Goal: Information Seeking & Learning: Learn about a topic

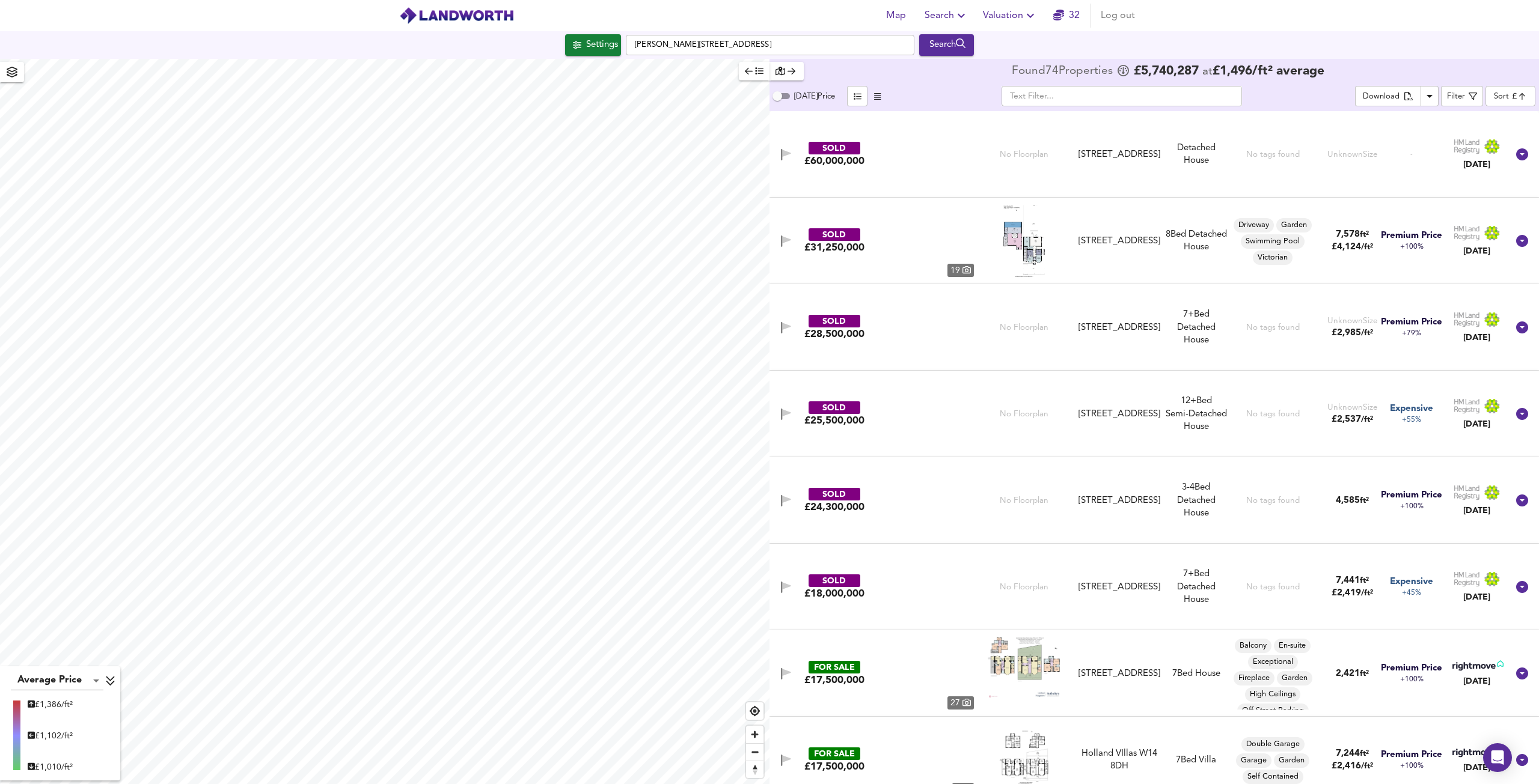
scroll to position [19, 0]
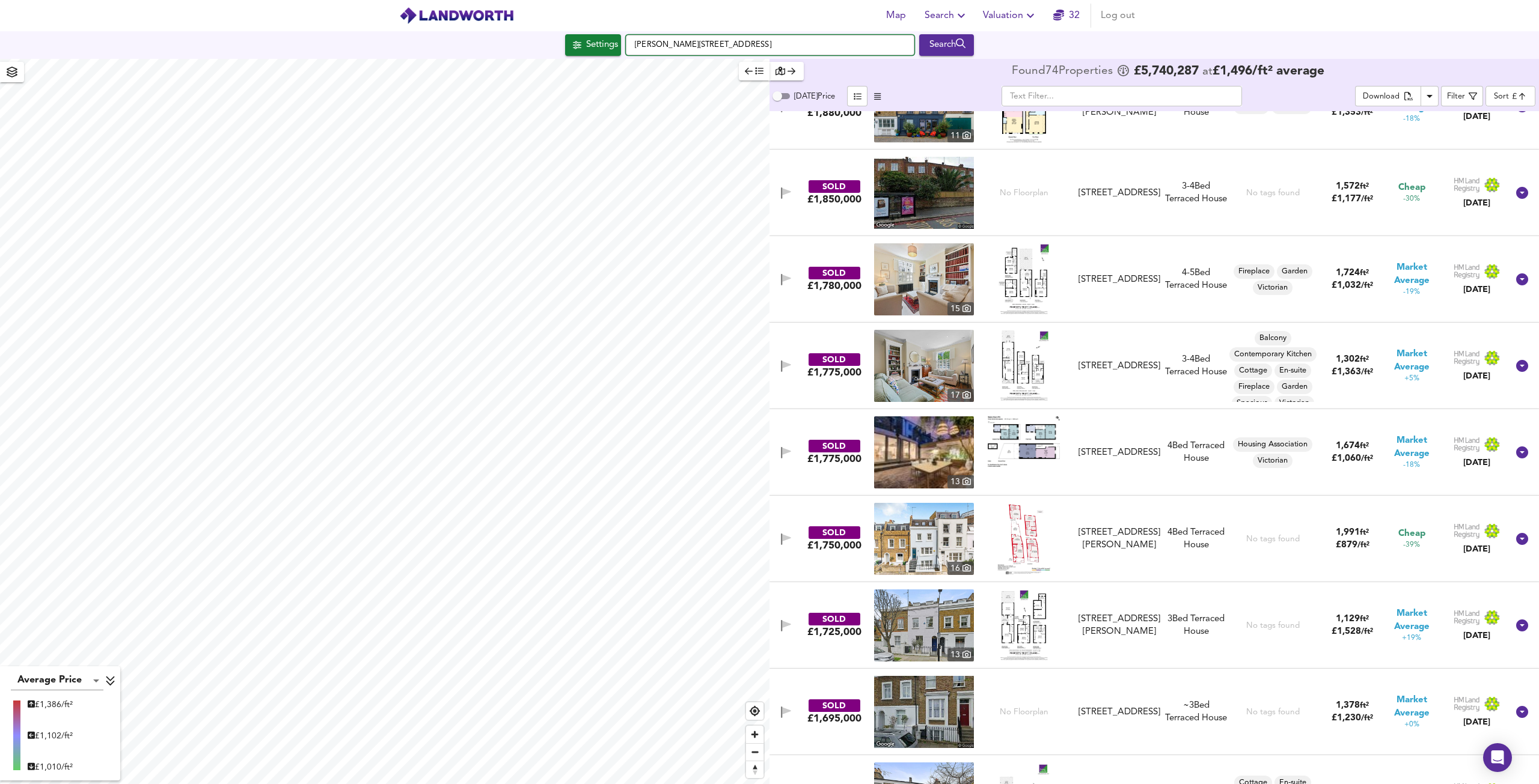
drag, startPoint x: 773, startPoint y: 44, endPoint x: 626, endPoint y: 32, distance: 147.5
click at [626, 32] on div "Settings [PERSON_NAME][STREET_ADDRESS] Search" at bounding box center [769, 45] width 1539 height 28
paste input "[GEOGRAPHIC_DATA]"
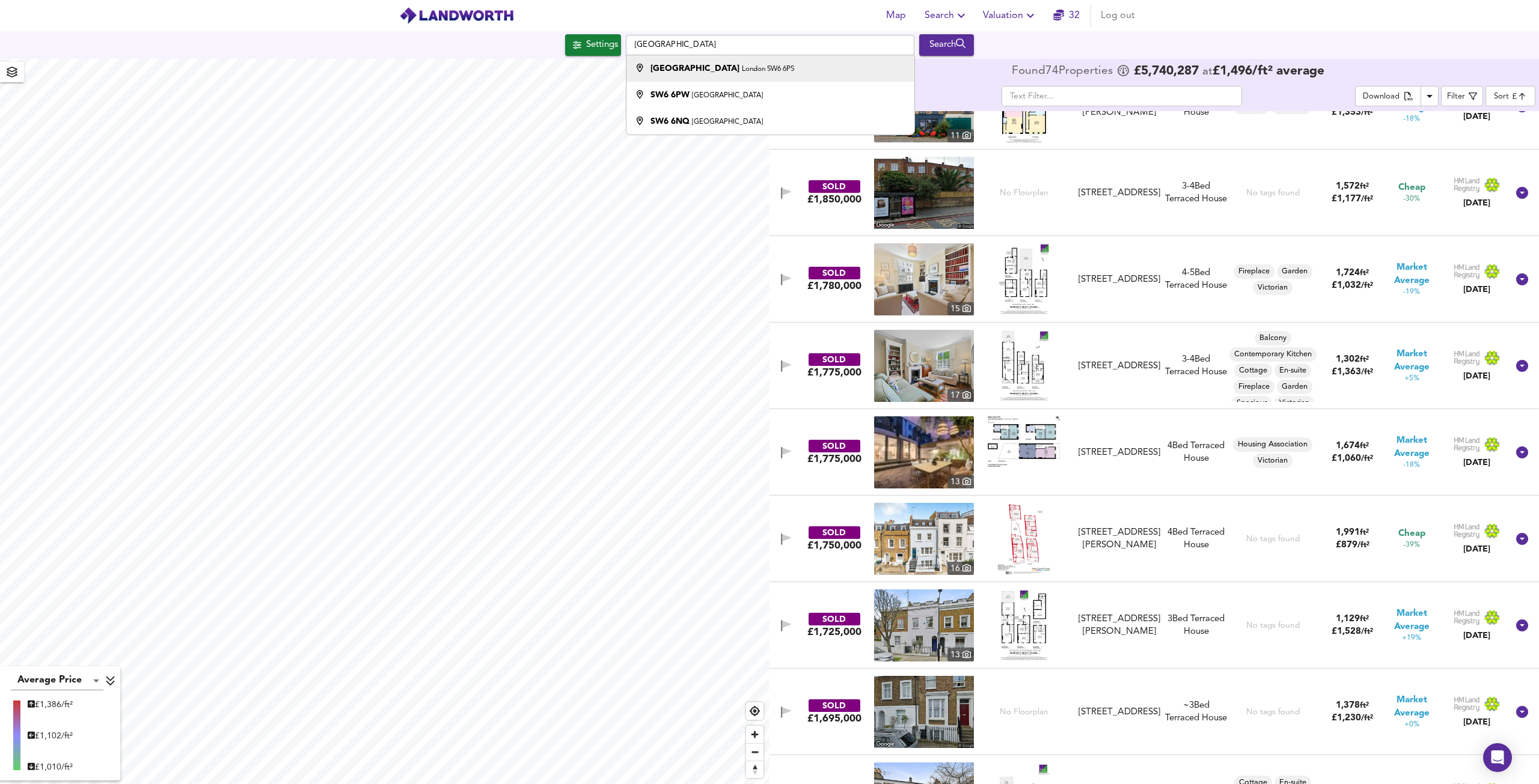
click at [680, 69] on strong "[GEOGRAPHIC_DATA]" at bounding box center [694, 69] width 89 height 9
type input "[STREET_ADDRESS]"
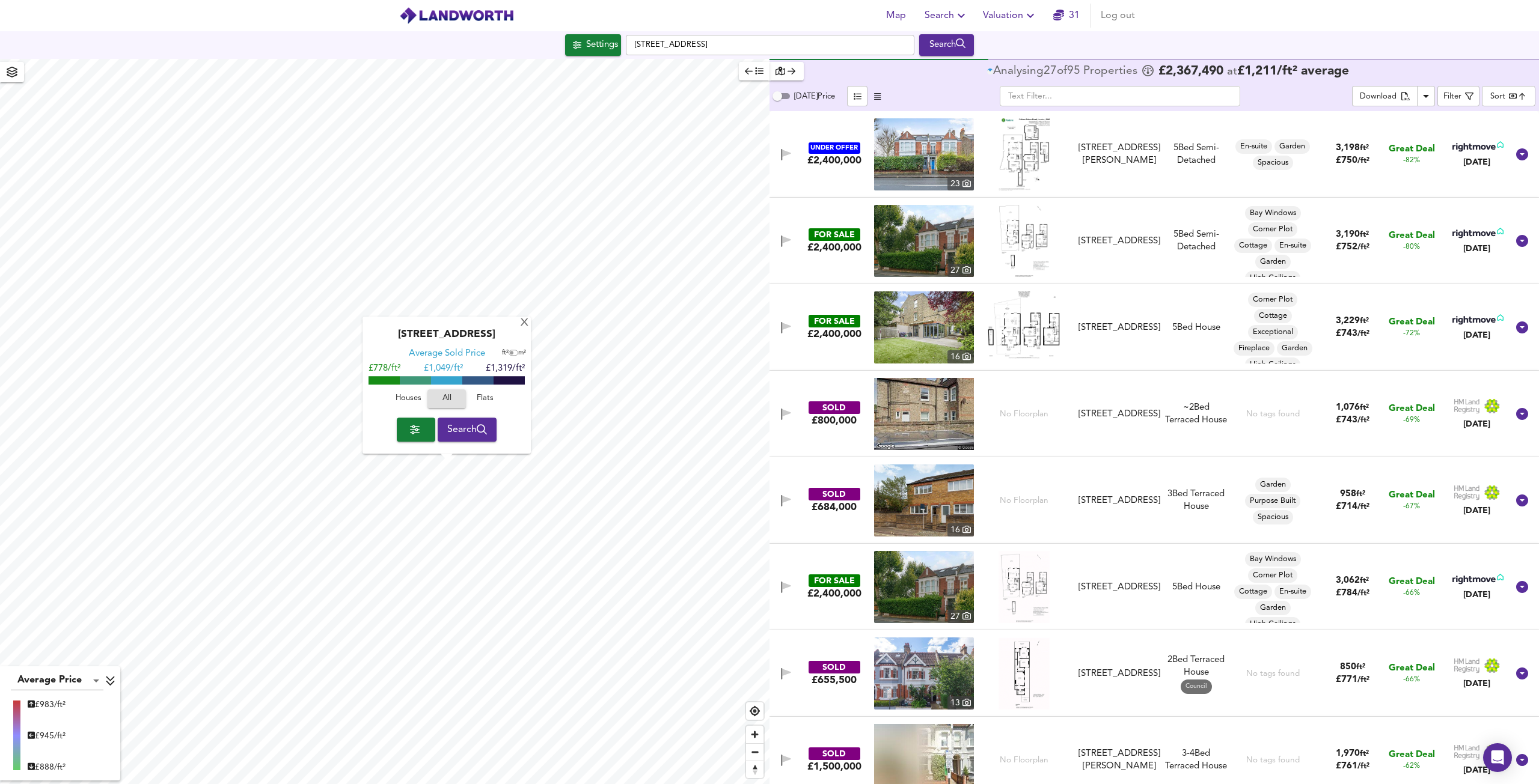
click at [1501, 95] on body "Map Search Valuation 31 Log out Settings [STREET_ADDRESS] Search [GEOGRAPHIC_DA…" at bounding box center [769, 392] width 1539 height 784
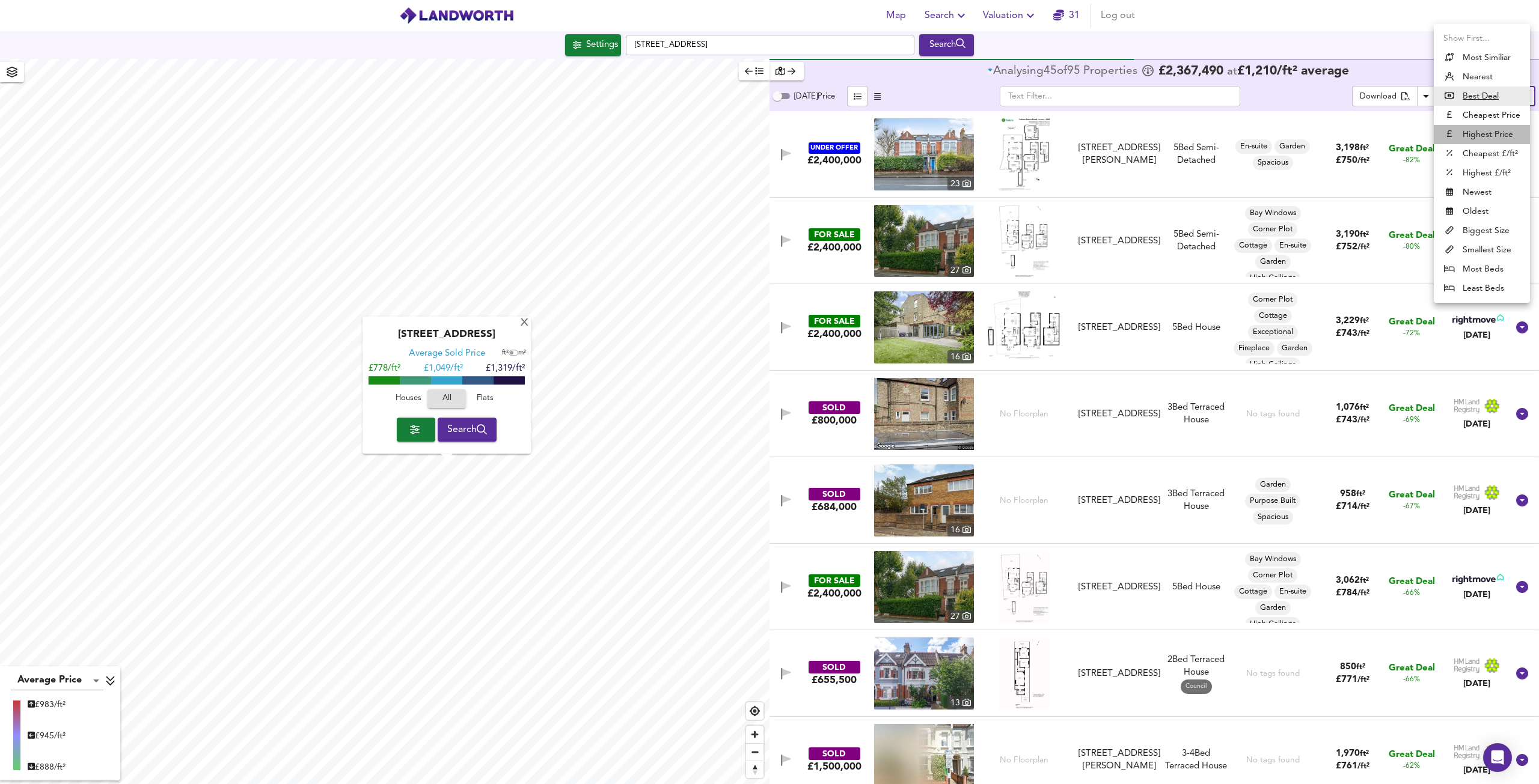
click at [1475, 132] on li "Highest Price" at bounding box center [1481, 135] width 96 height 19
type input "expensive"
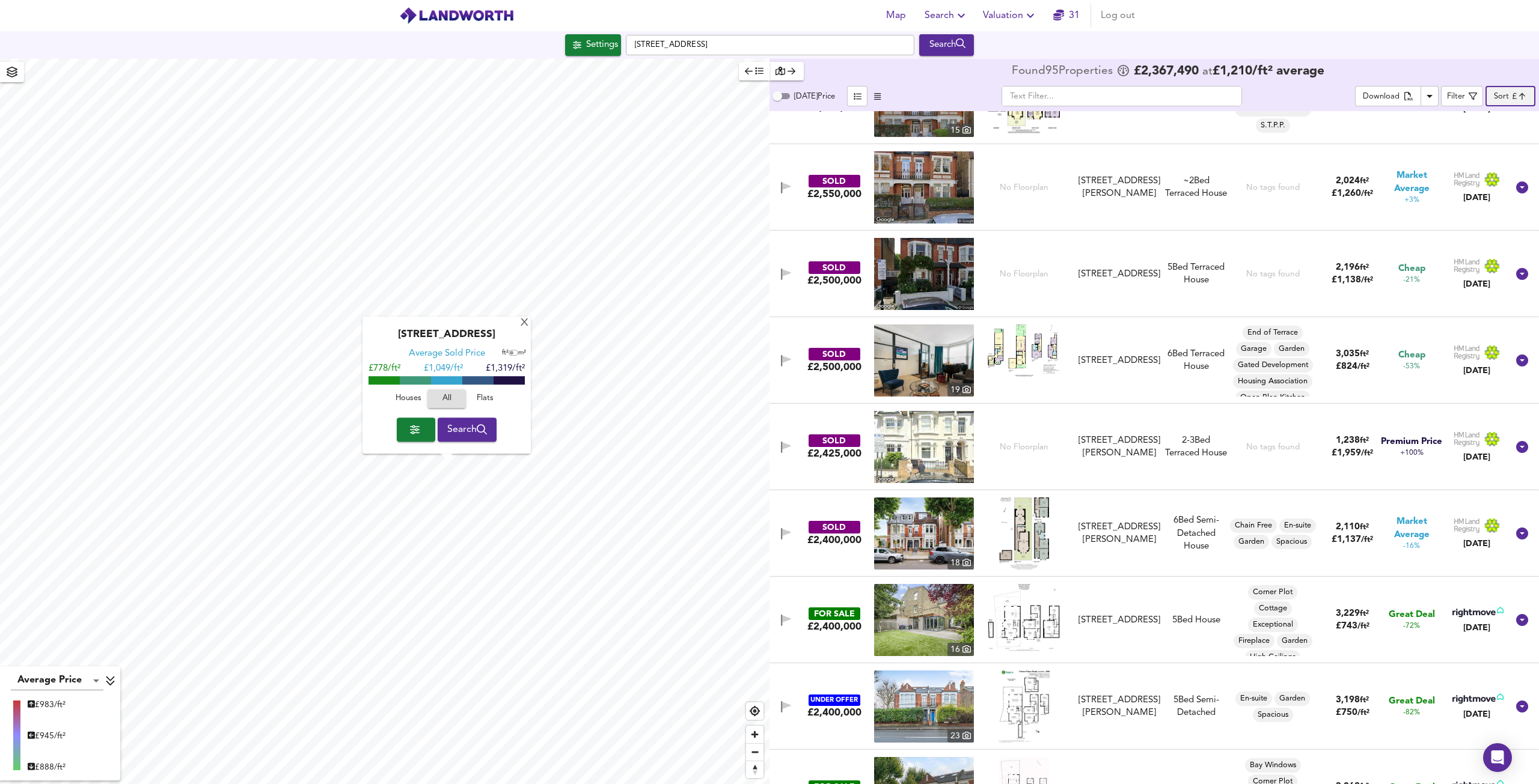
scroll to position [2464, 0]
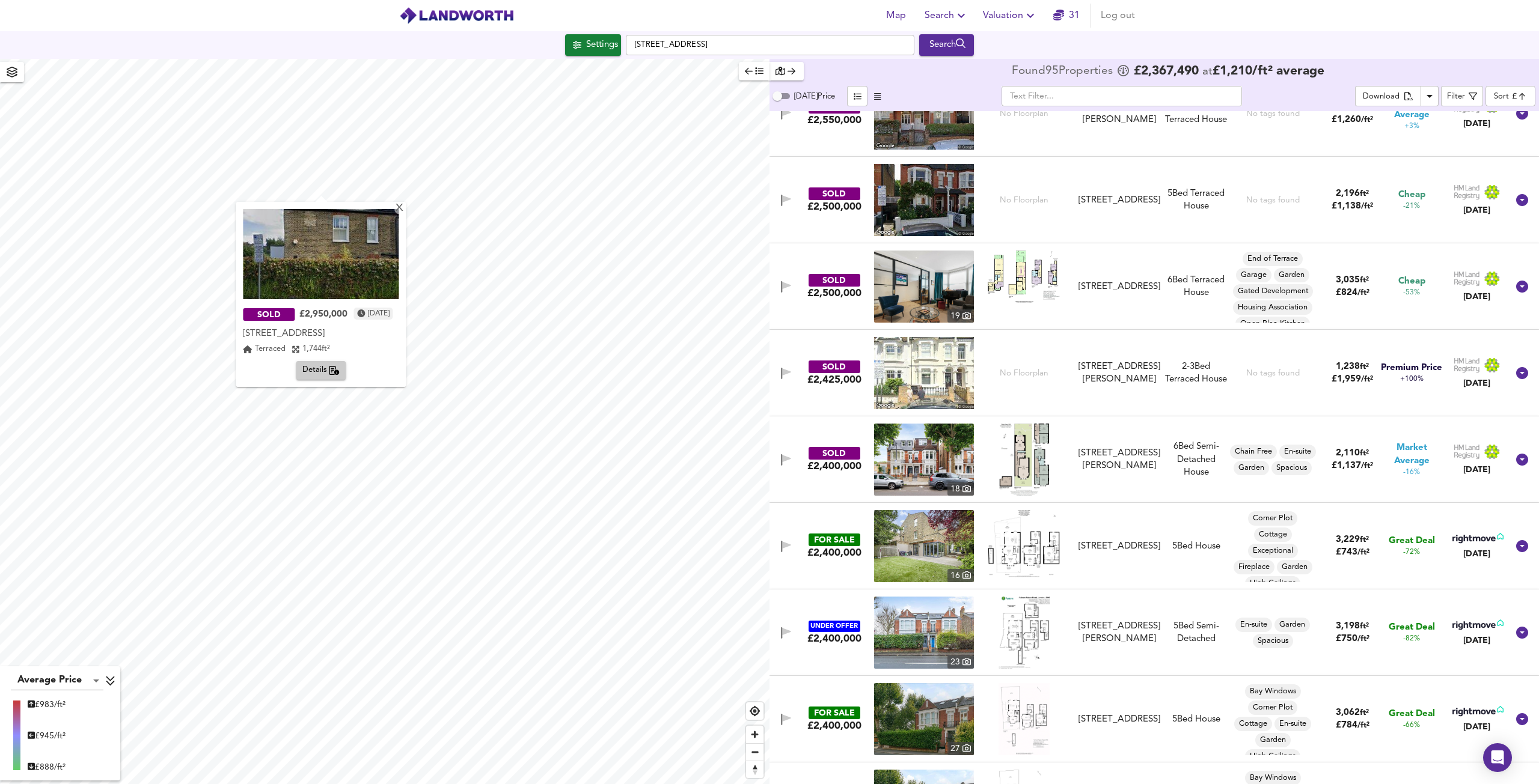
click at [366, 323] on div "X SOLD £2,950,000 [DATE] [STREET_ADDRESS] [STREET_ADDRESS][GEOGRAPHIC_DATA] 1,7…" at bounding box center [385, 422] width 769 height 726
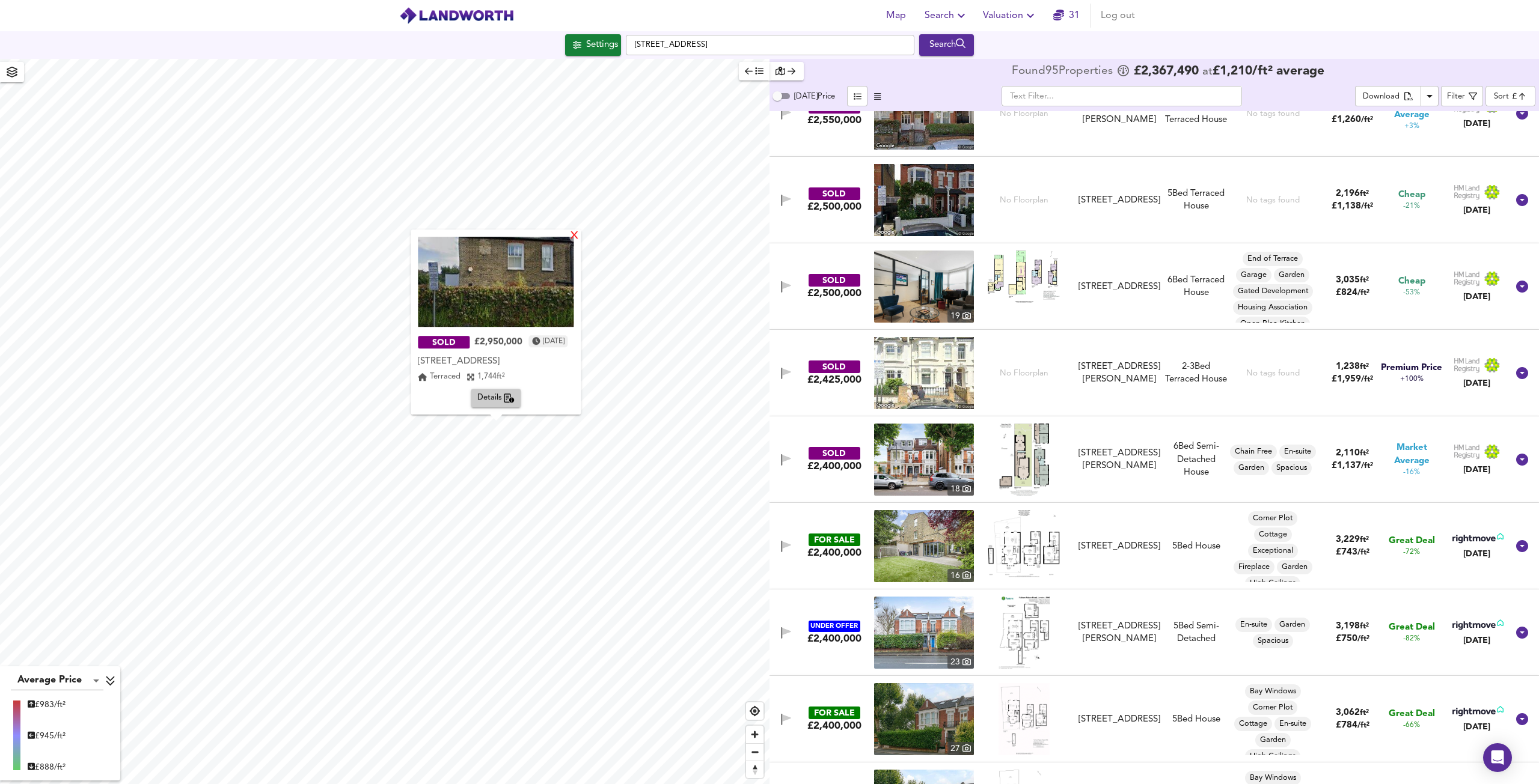
click at [580, 240] on div "X" at bounding box center [574, 236] width 10 height 11
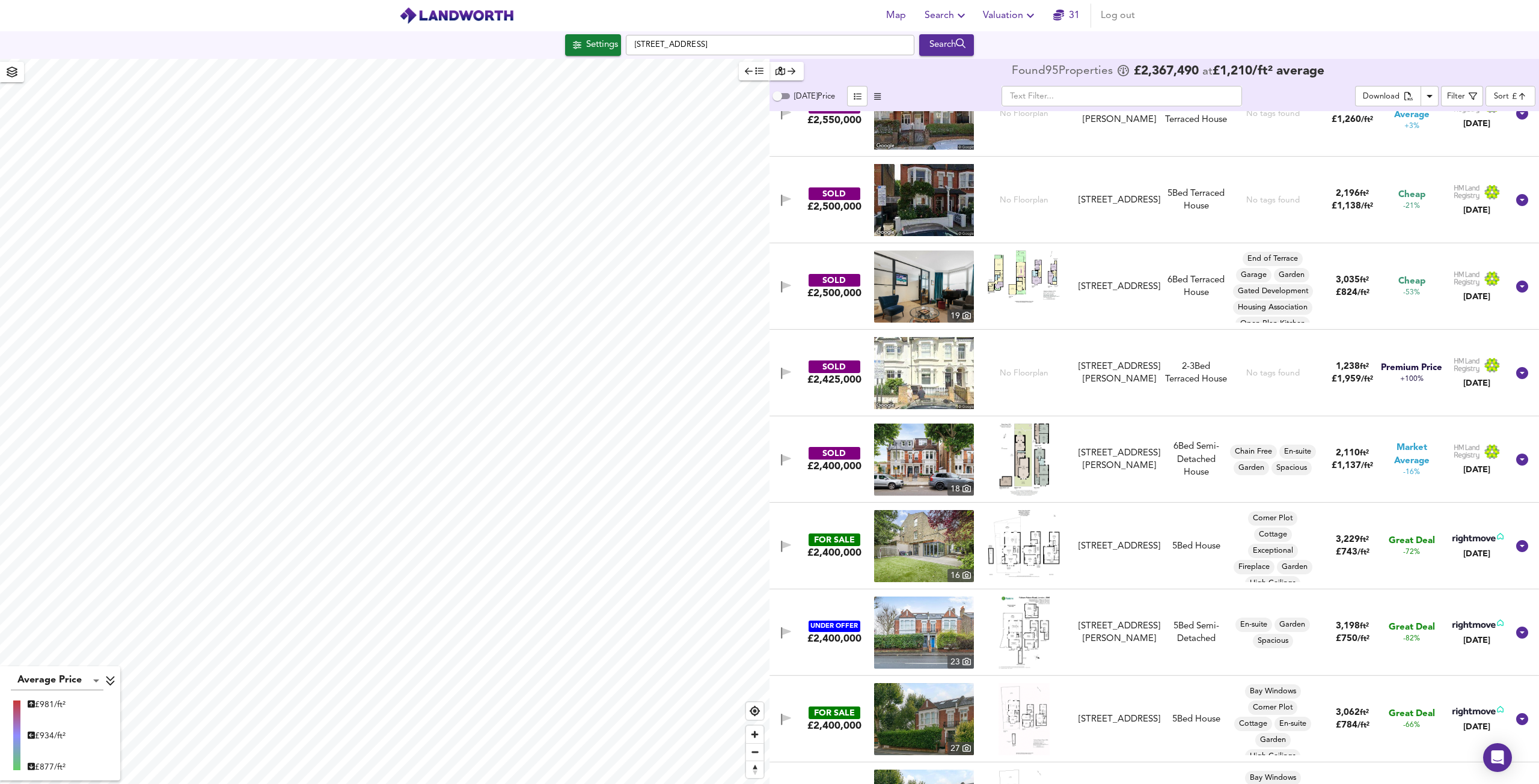
click at [386, 25] on div "Map Search Valuation 31 Log out Settings [STREET_ADDRESS] Search Average Price …" at bounding box center [769, 392] width 1539 height 784
type input "464"
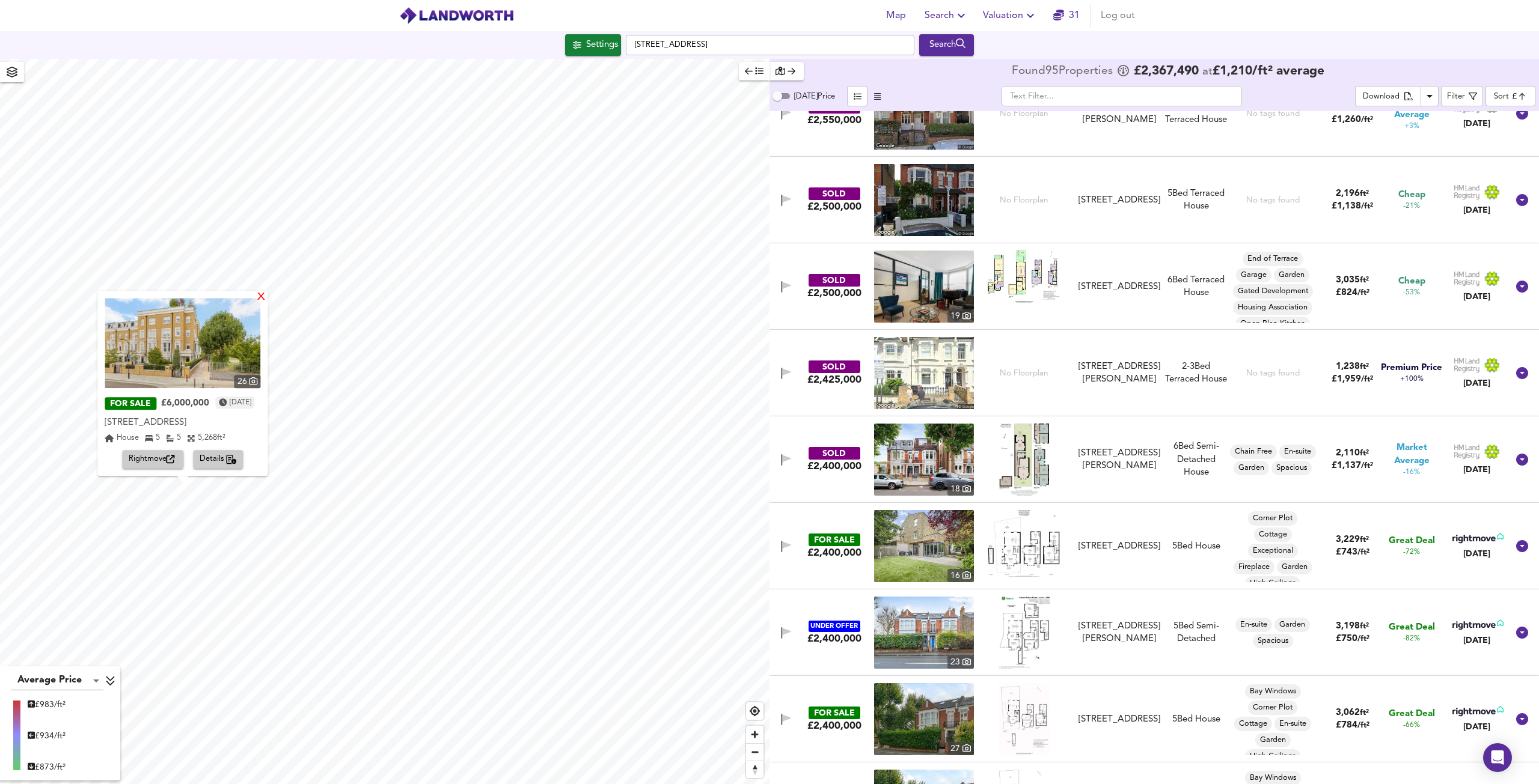
click at [267, 292] on div "X" at bounding box center [262, 298] width 10 height 11
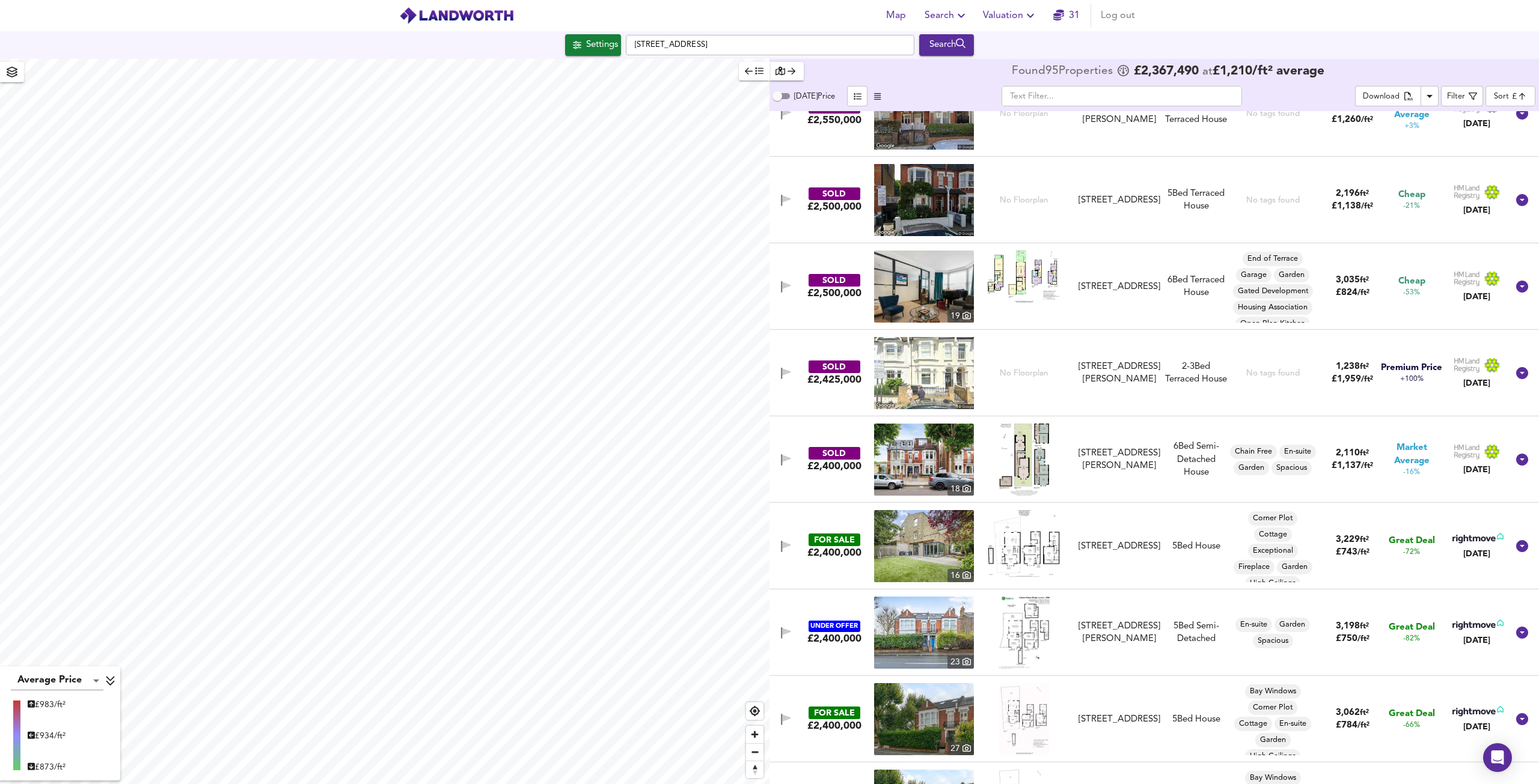
click at [407, 39] on div "Map Search Valuation 31 Log out Settings [STREET_ADDRESS] Search Average Price …" at bounding box center [769, 392] width 1539 height 784
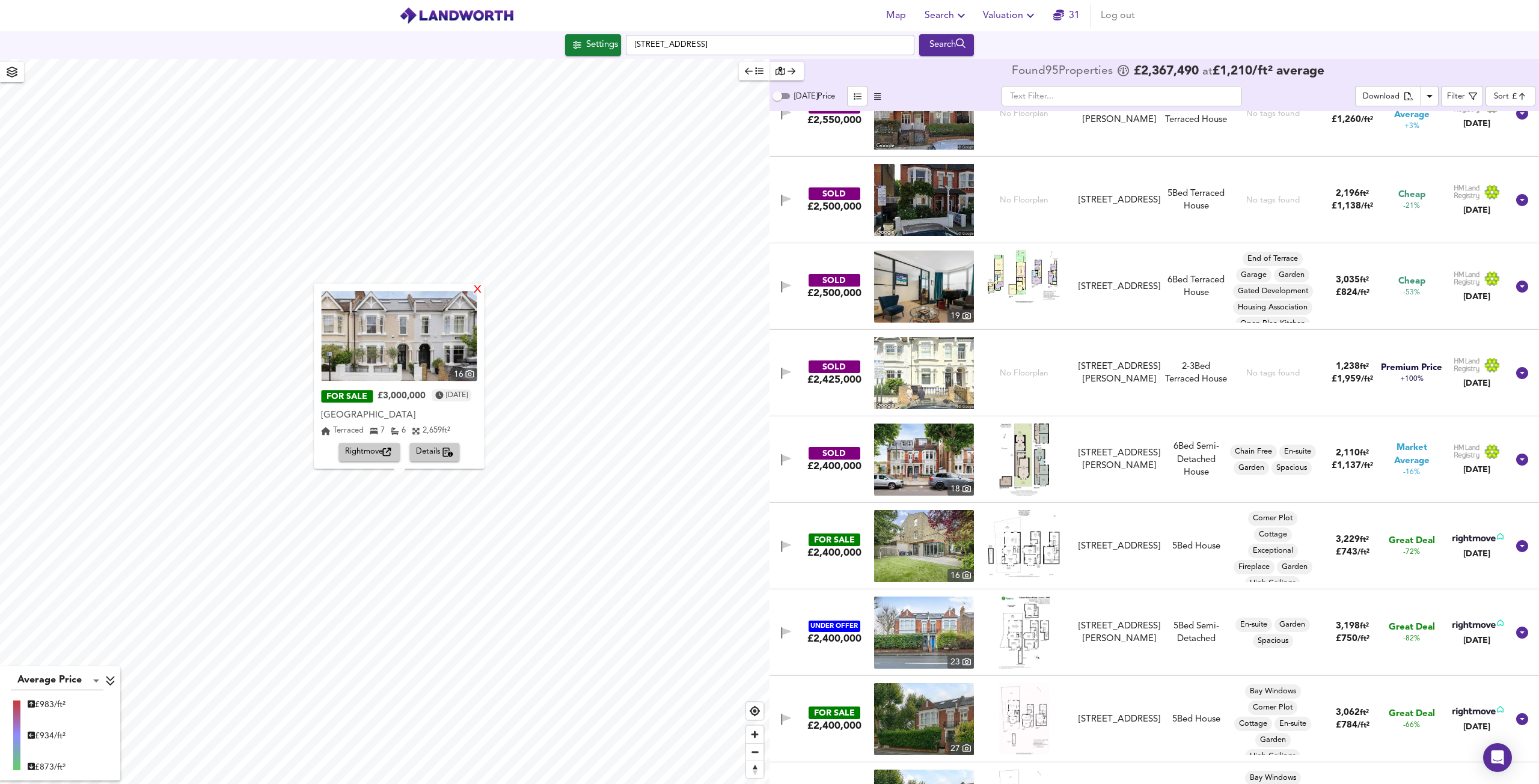
click at [483, 288] on div "X" at bounding box center [478, 291] width 10 height 11
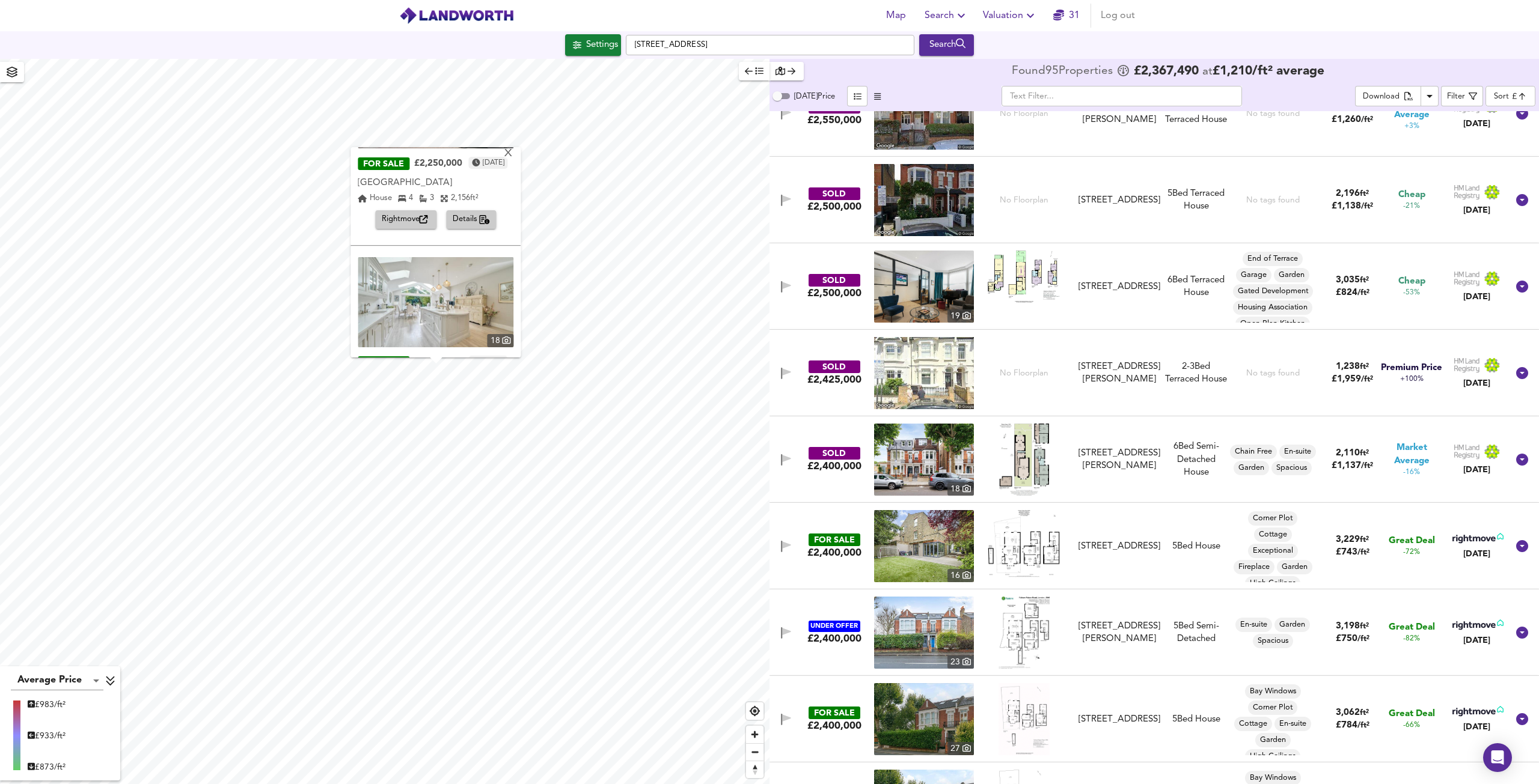
scroll to position [176, 0]
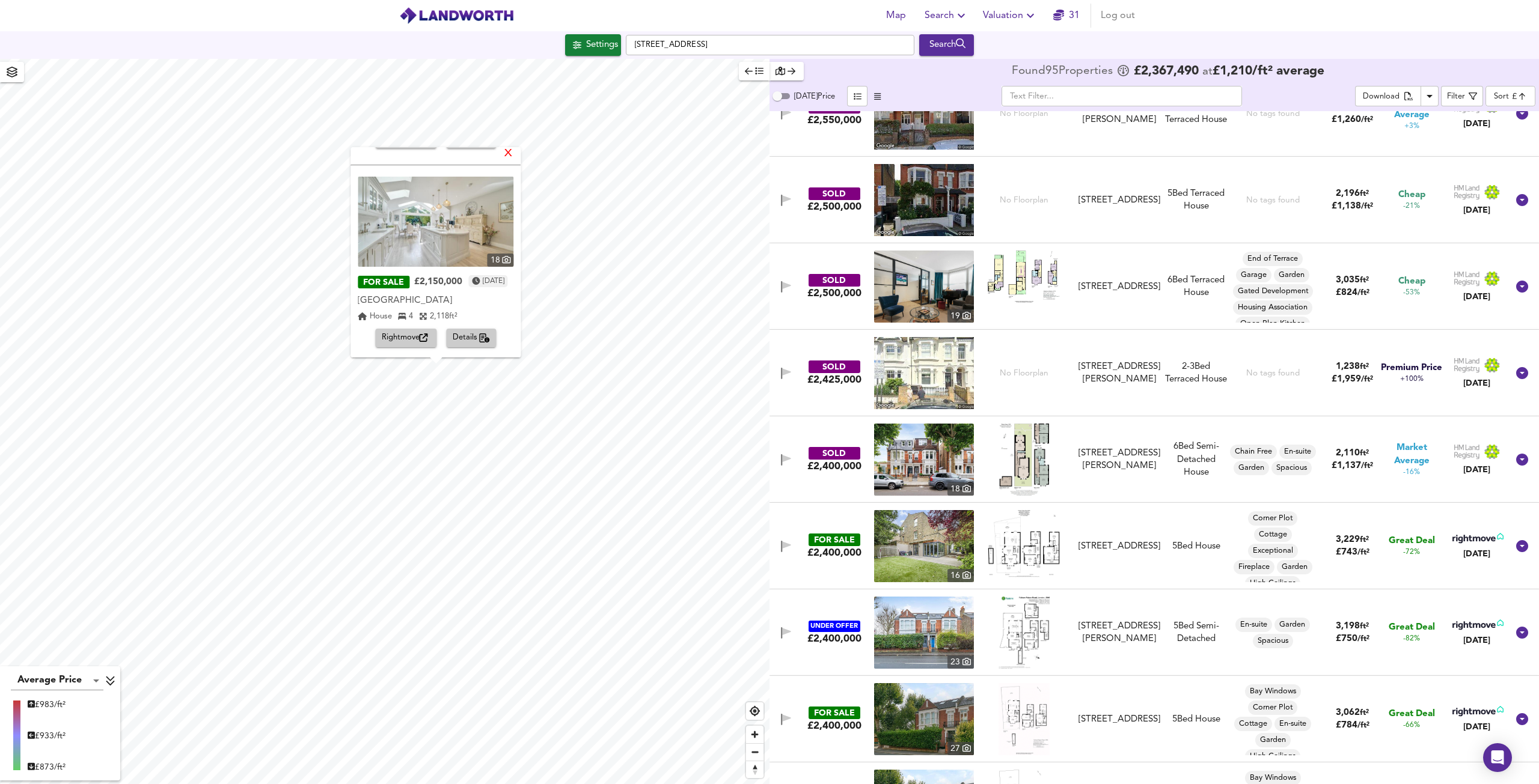
click at [514, 154] on div "X" at bounding box center [508, 154] width 10 height 11
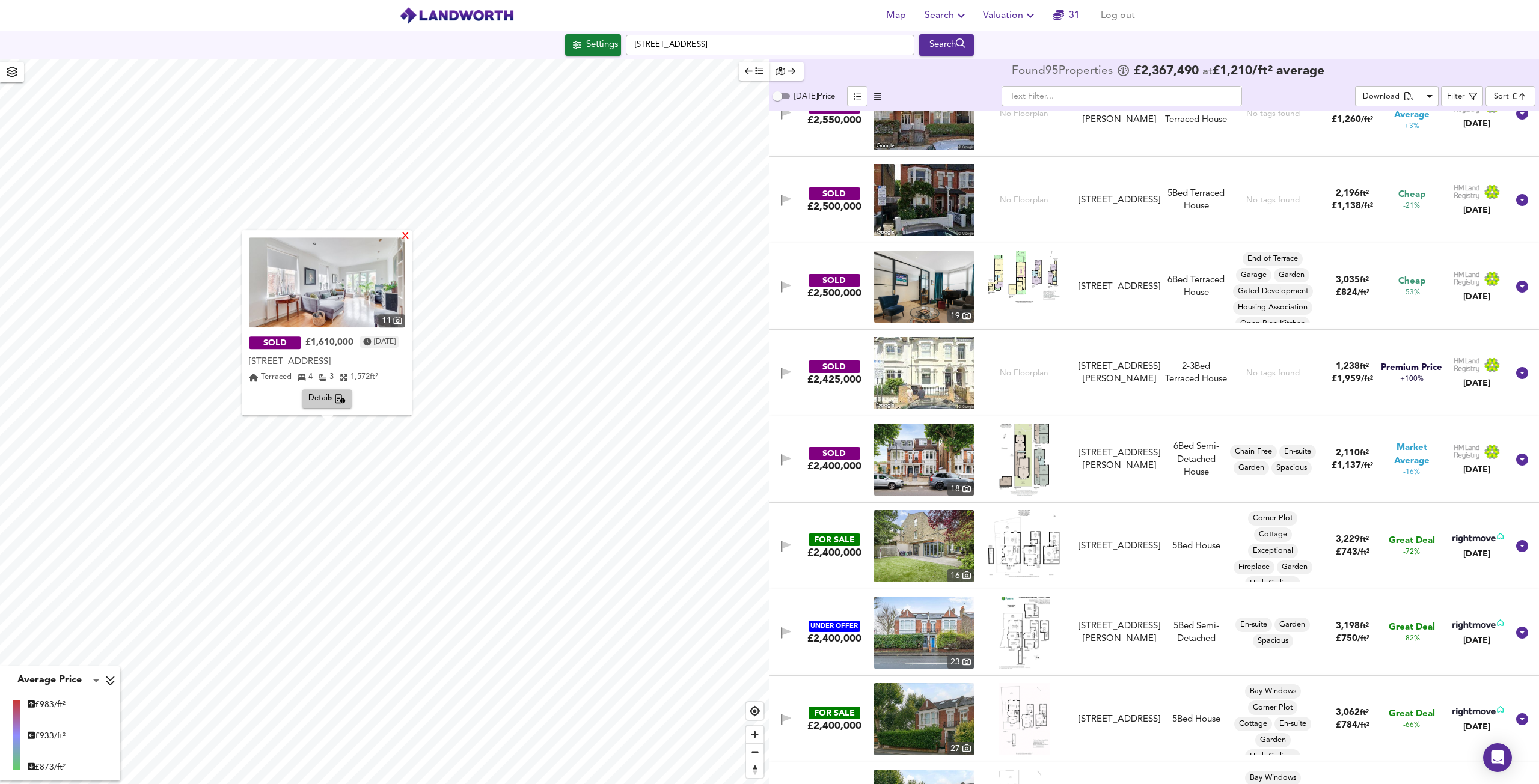
click at [411, 234] on div "X" at bounding box center [406, 237] width 10 height 11
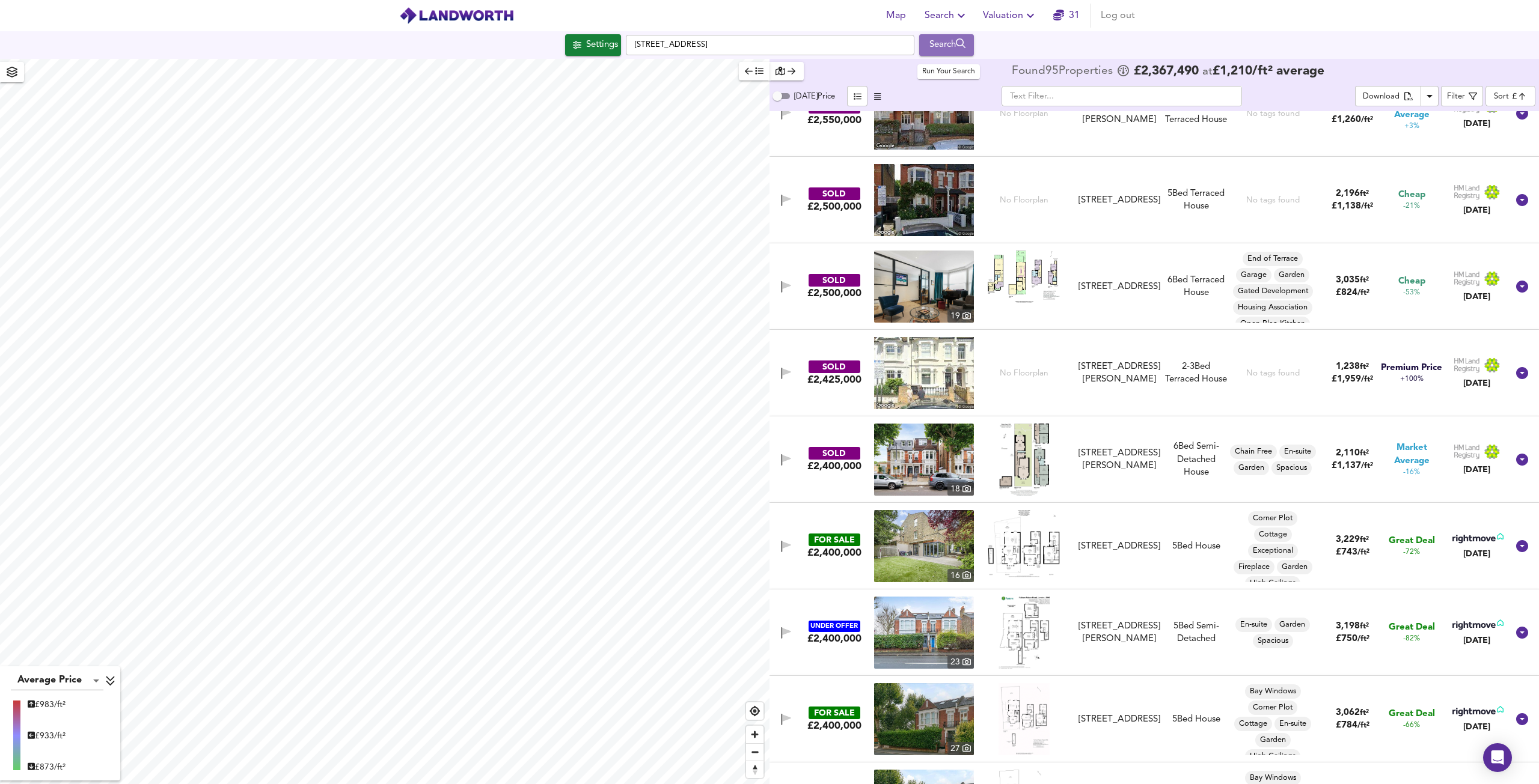
click at [930, 41] on div "Search" at bounding box center [946, 45] width 49 height 16
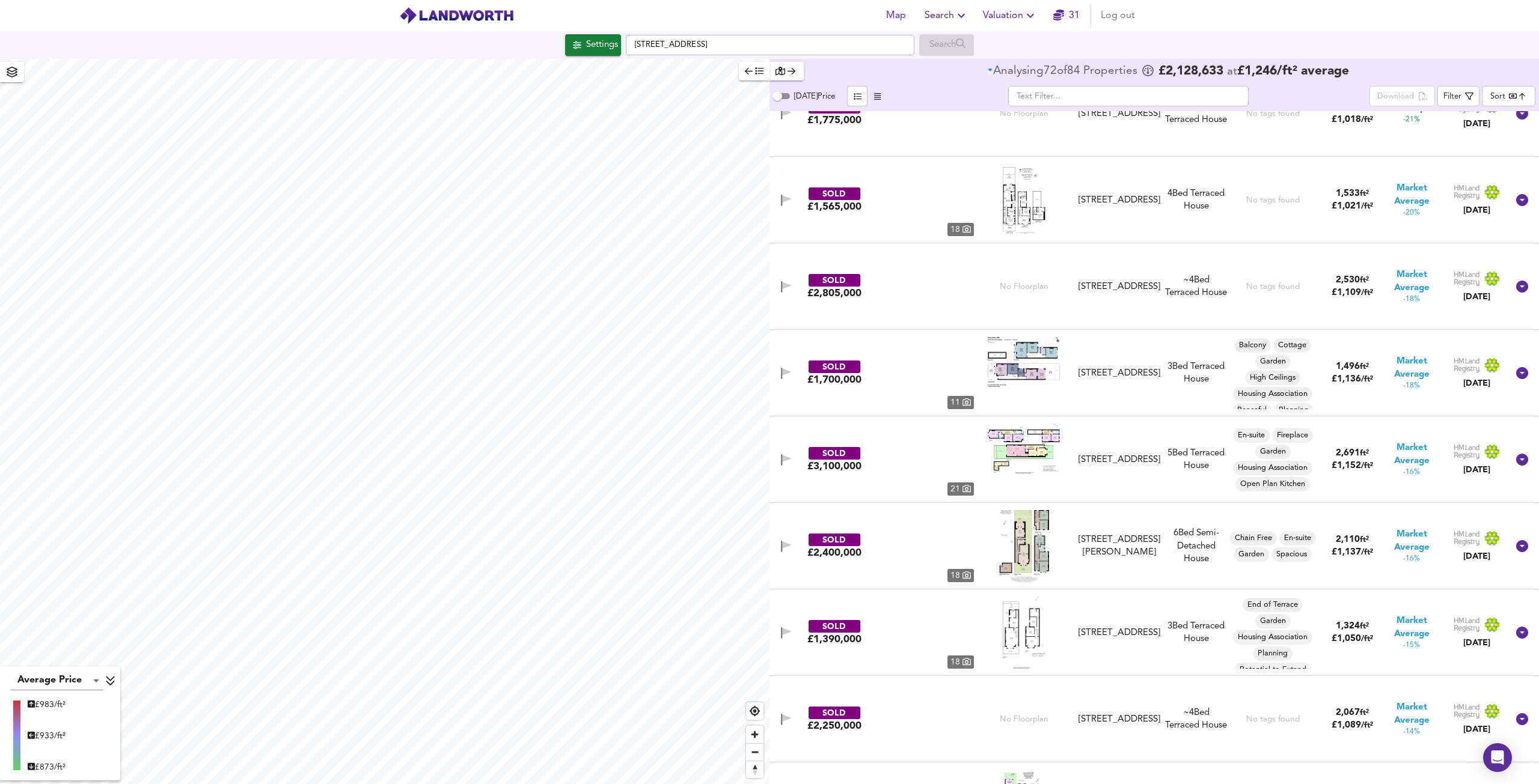
type input "bestdeal"
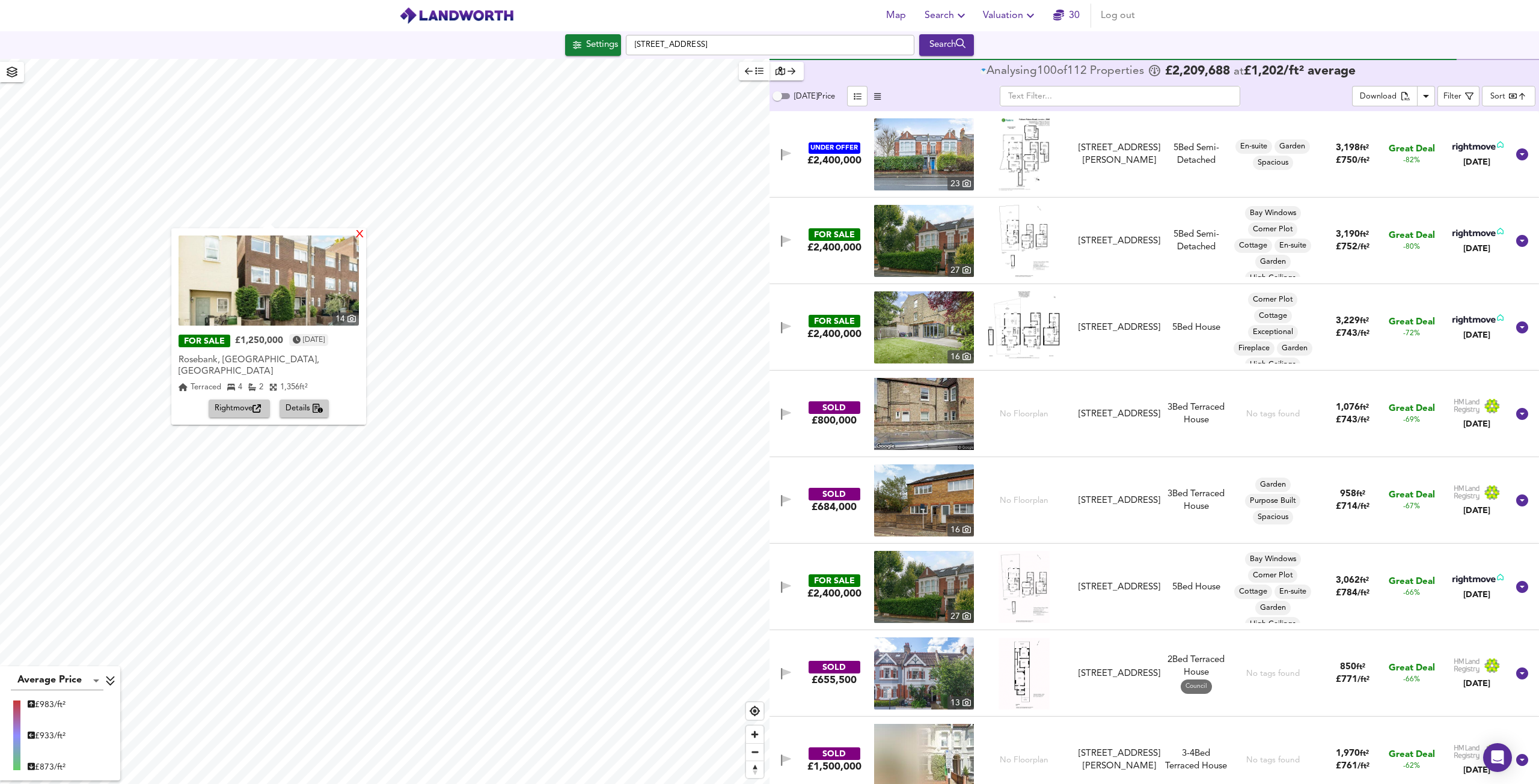
click at [357, 231] on div "X" at bounding box center [359, 235] width 10 height 11
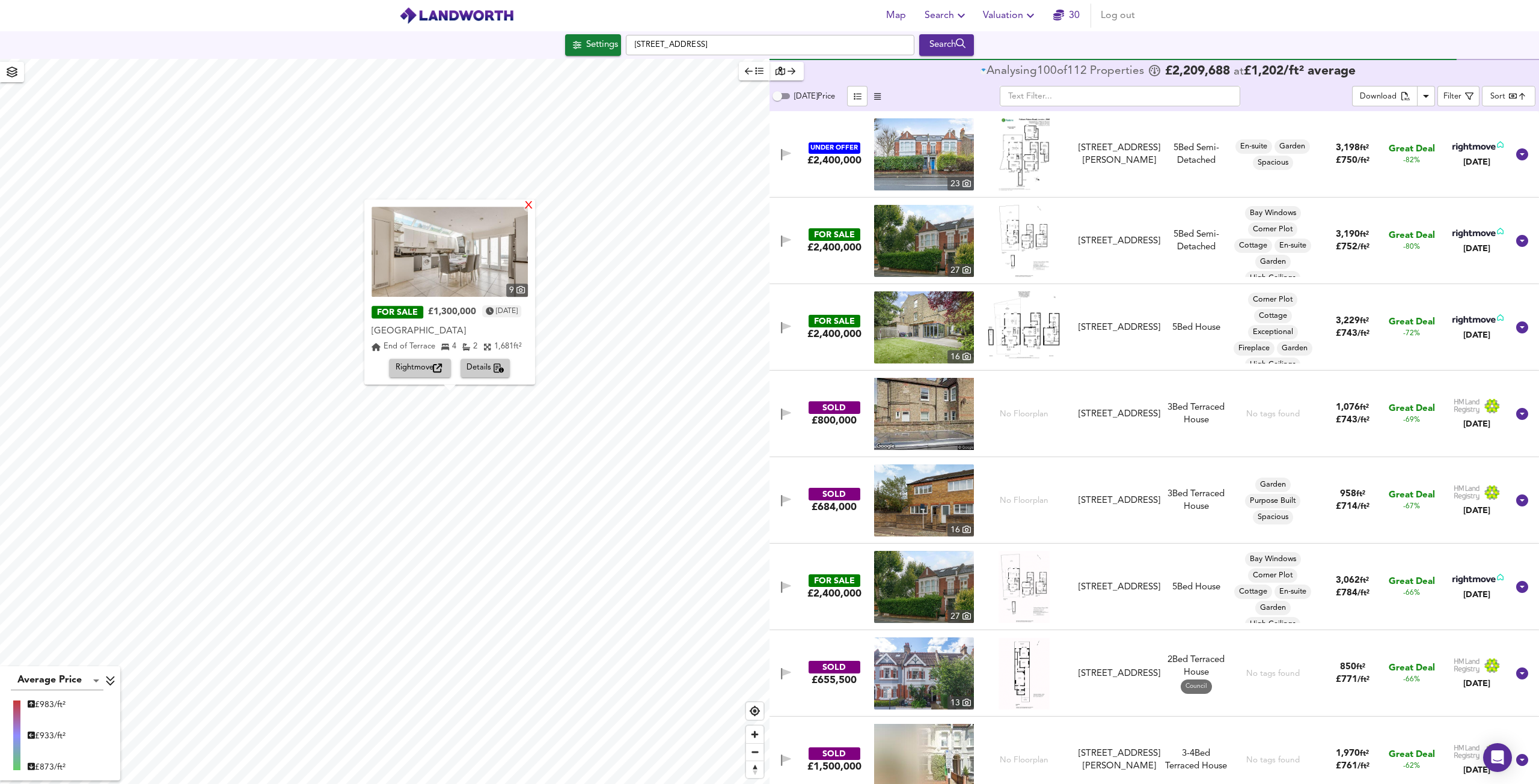
click at [533, 205] on div "X" at bounding box center [528, 206] width 10 height 11
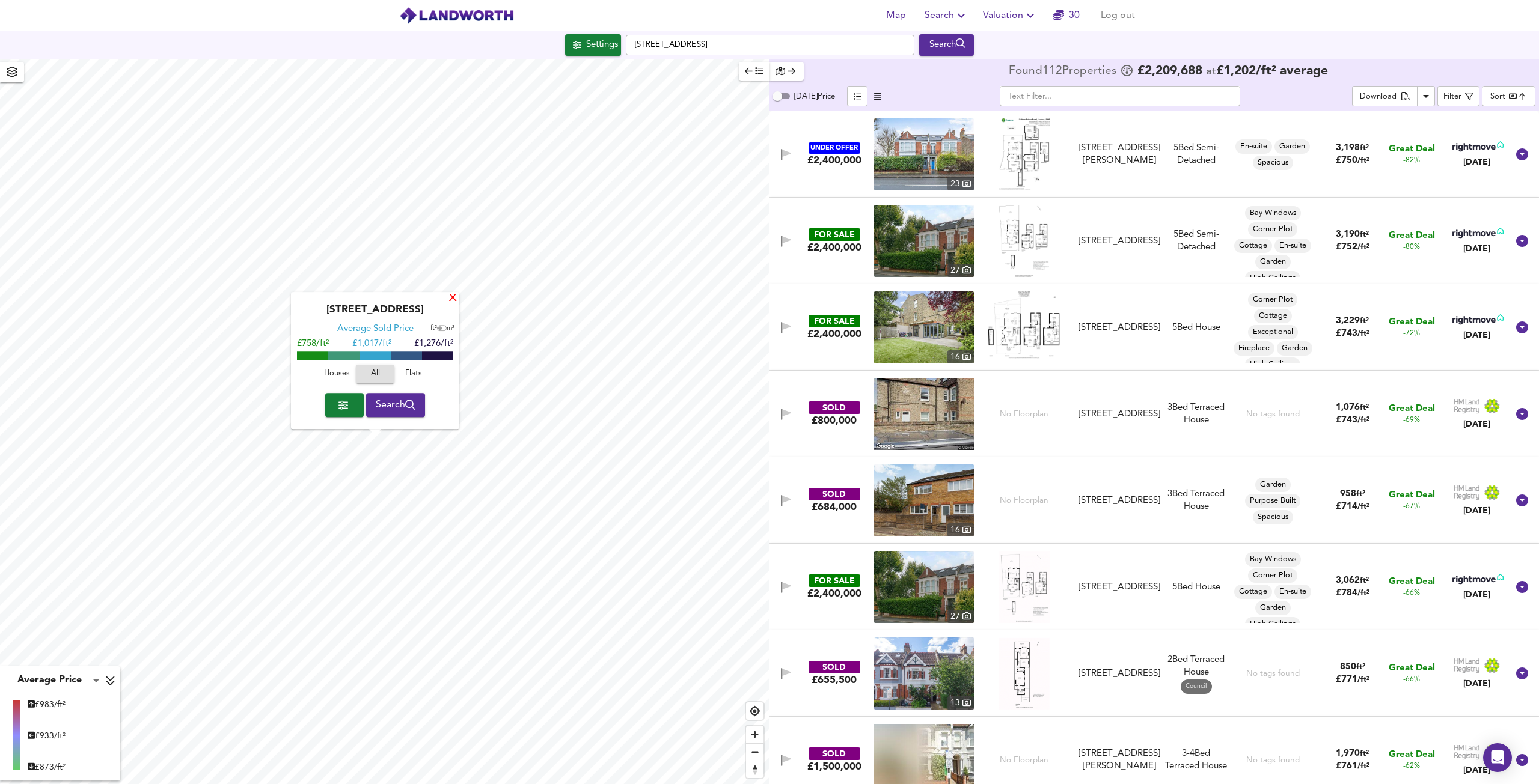
click at [453, 296] on div "X" at bounding box center [452, 299] width 10 height 11
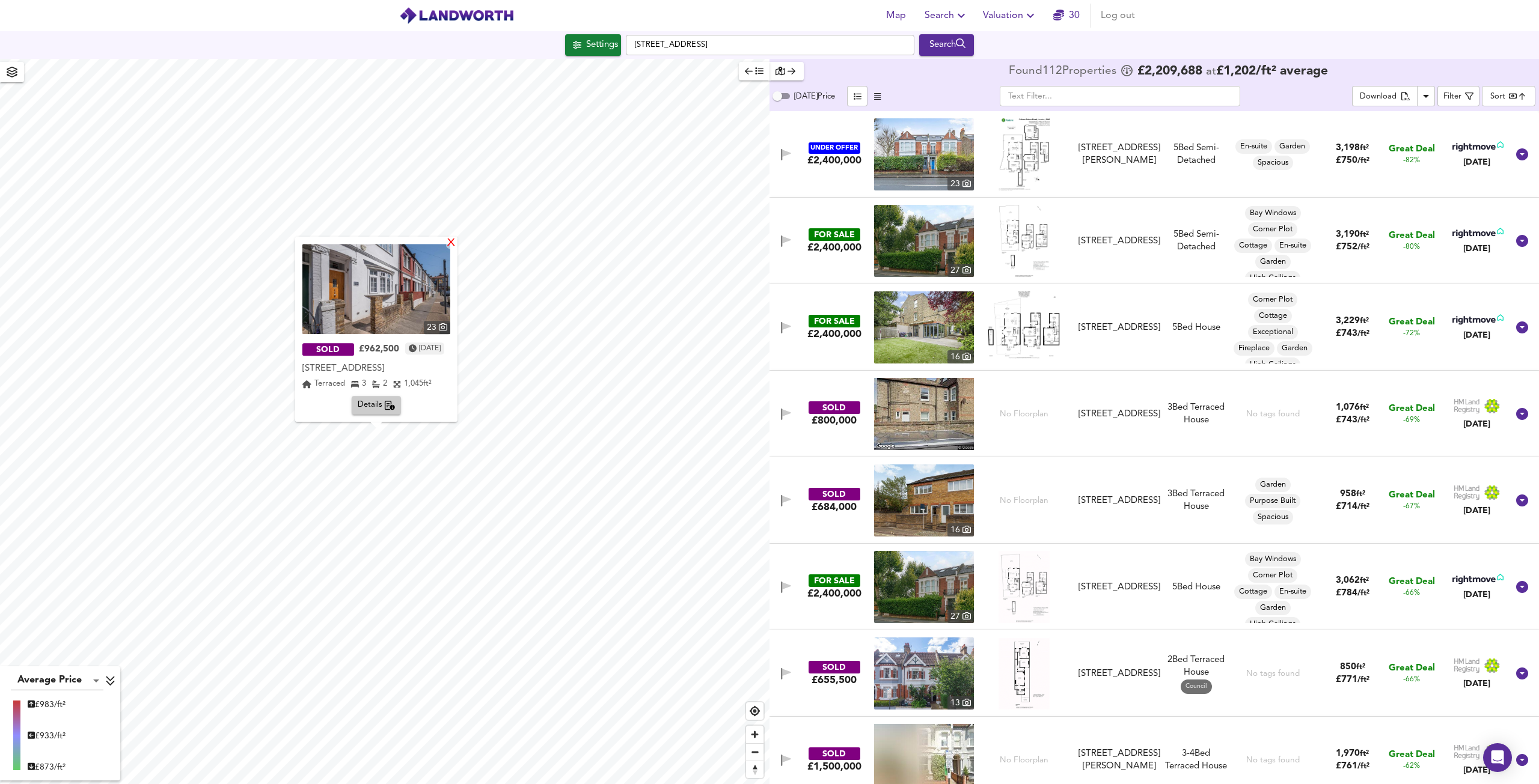
click at [455, 244] on div "X" at bounding box center [451, 243] width 10 height 11
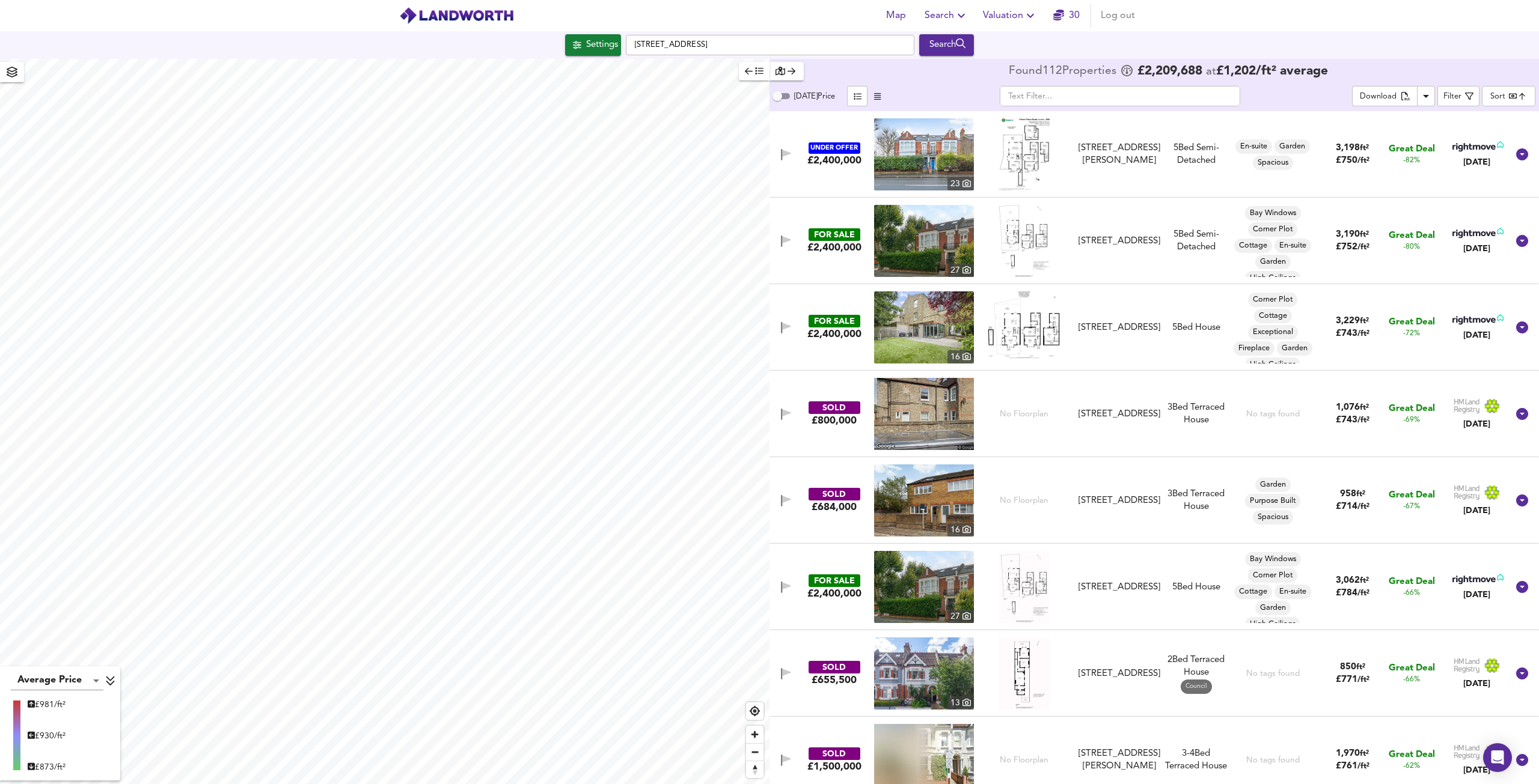
type input "551"
click at [597, 54] on button "Settings" at bounding box center [593, 44] width 56 height 21
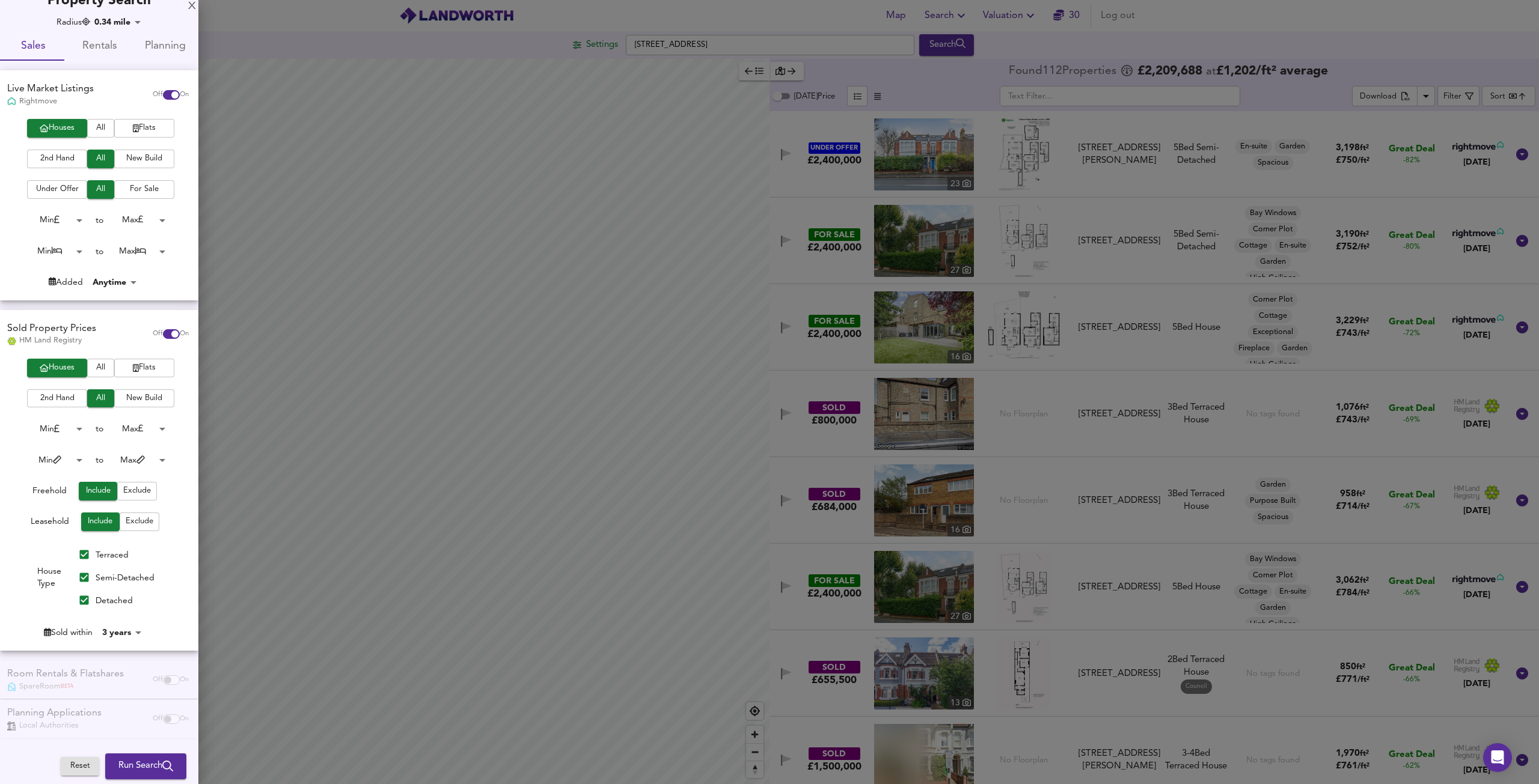
scroll to position [19, 0]
click at [125, 627] on body "Map Search Valuation 30 Log out Settings [STREET_ADDRESS] Search Average Price …" at bounding box center [769, 392] width 1539 height 784
click at [125, 648] on li "4 years" at bounding box center [125, 645] width 54 height 19
type input "48"
click at [151, 759] on button "Run Search" at bounding box center [145, 767] width 81 height 25
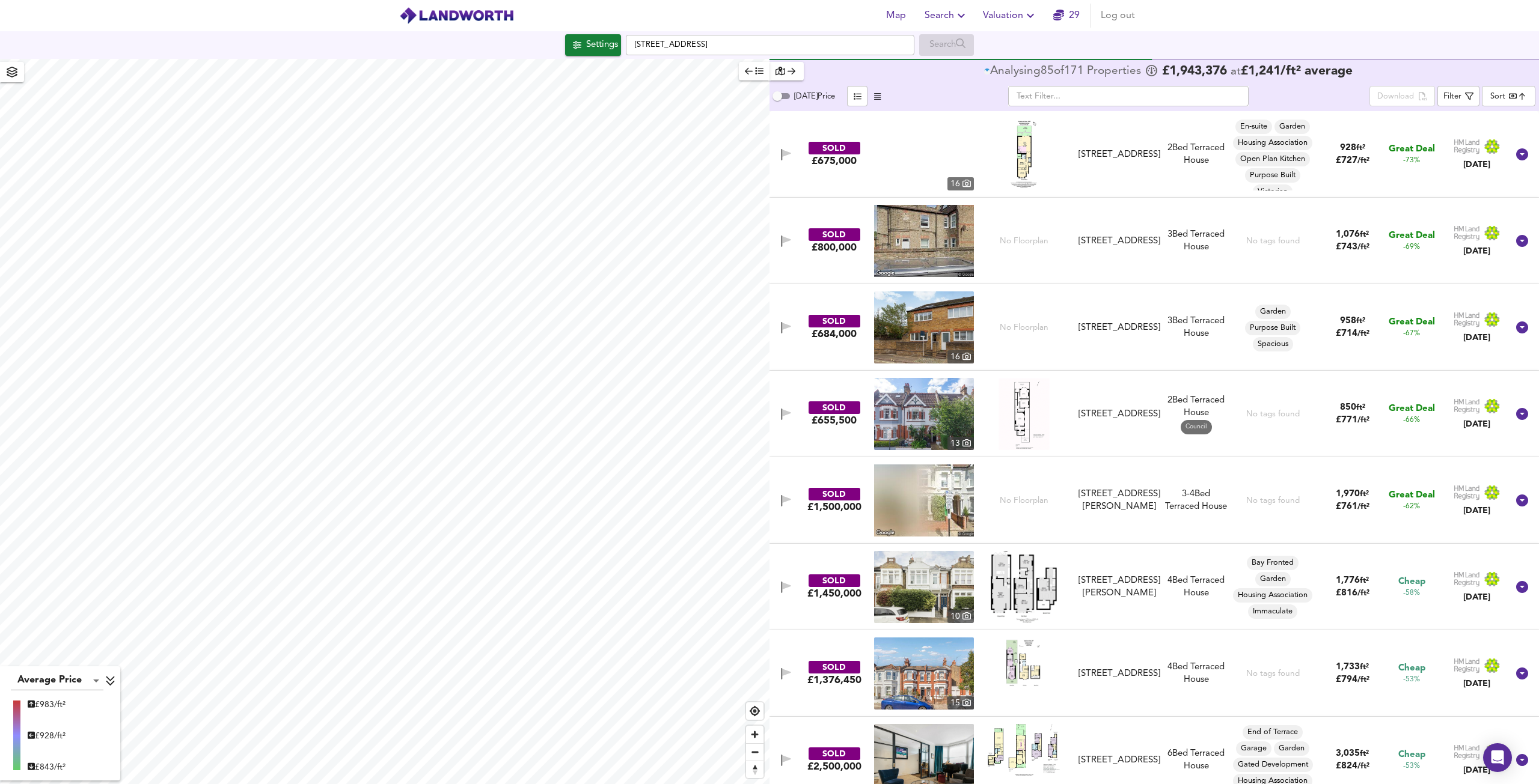
click at [1510, 101] on body "Map Search Valuation 29 Log out Settings [STREET_ADDRESS] Search Average Price …" at bounding box center [769, 392] width 1539 height 784
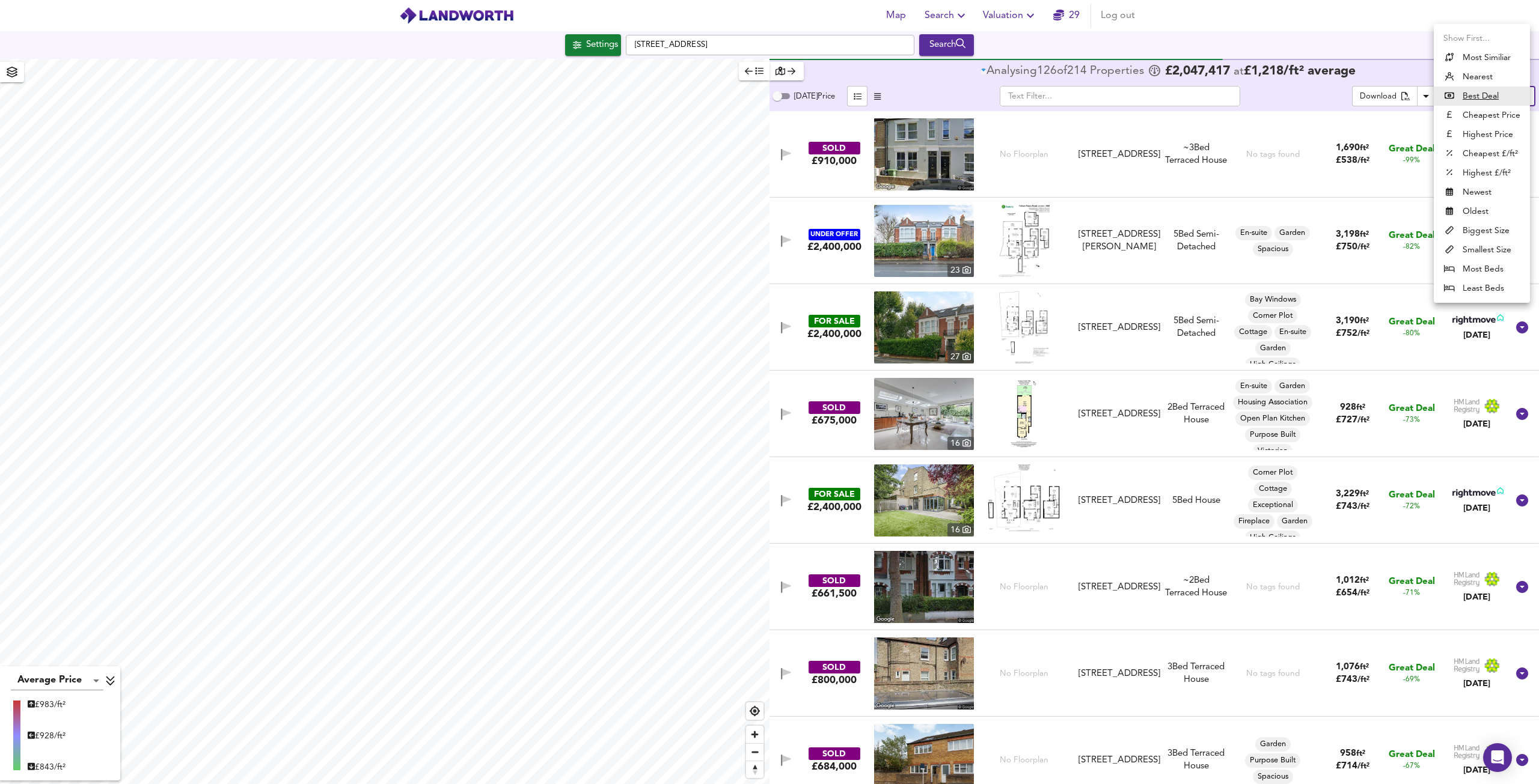
click at [1490, 139] on li "Highest Price" at bounding box center [1481, 135] width 96 height 19
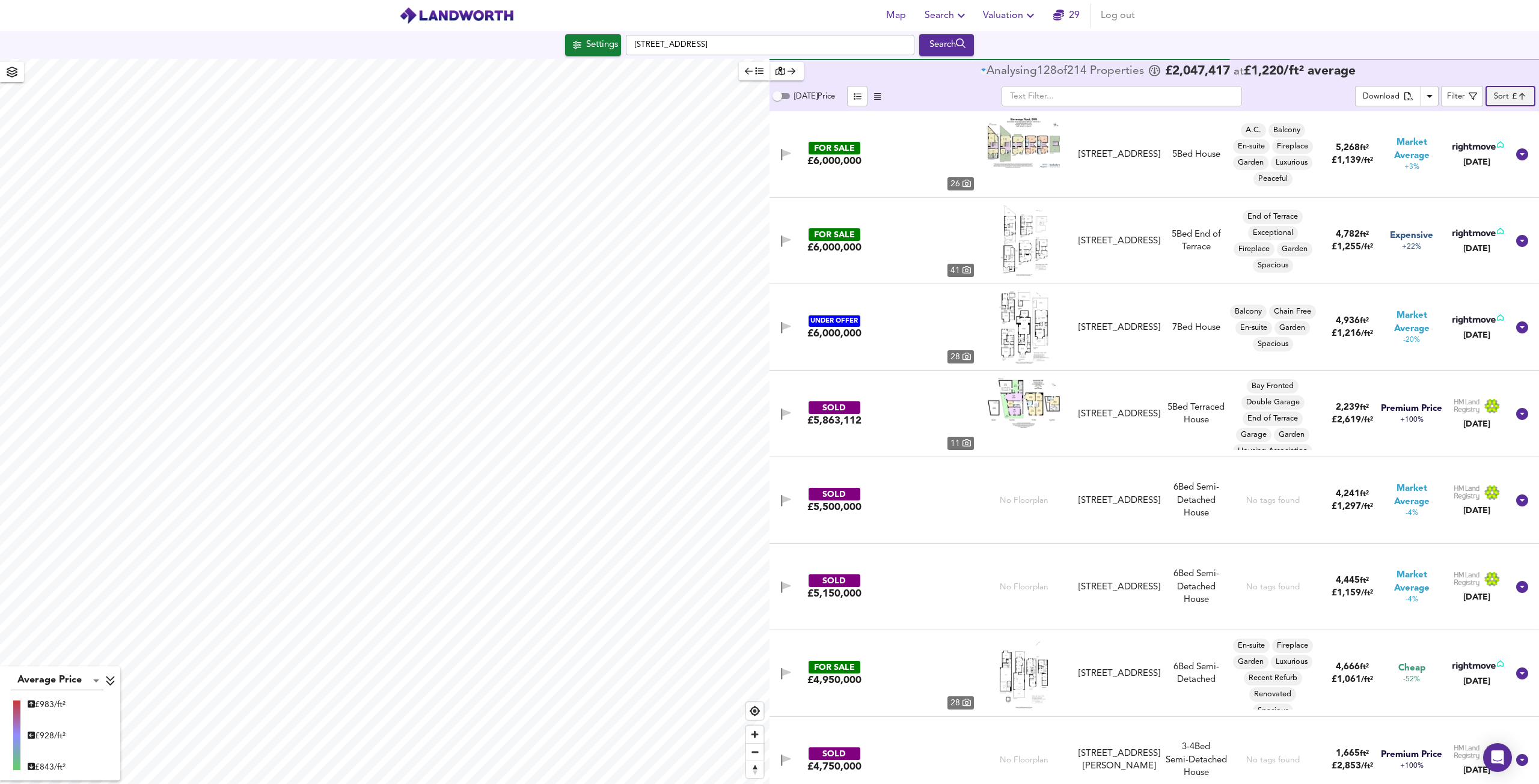
type input "expensive"
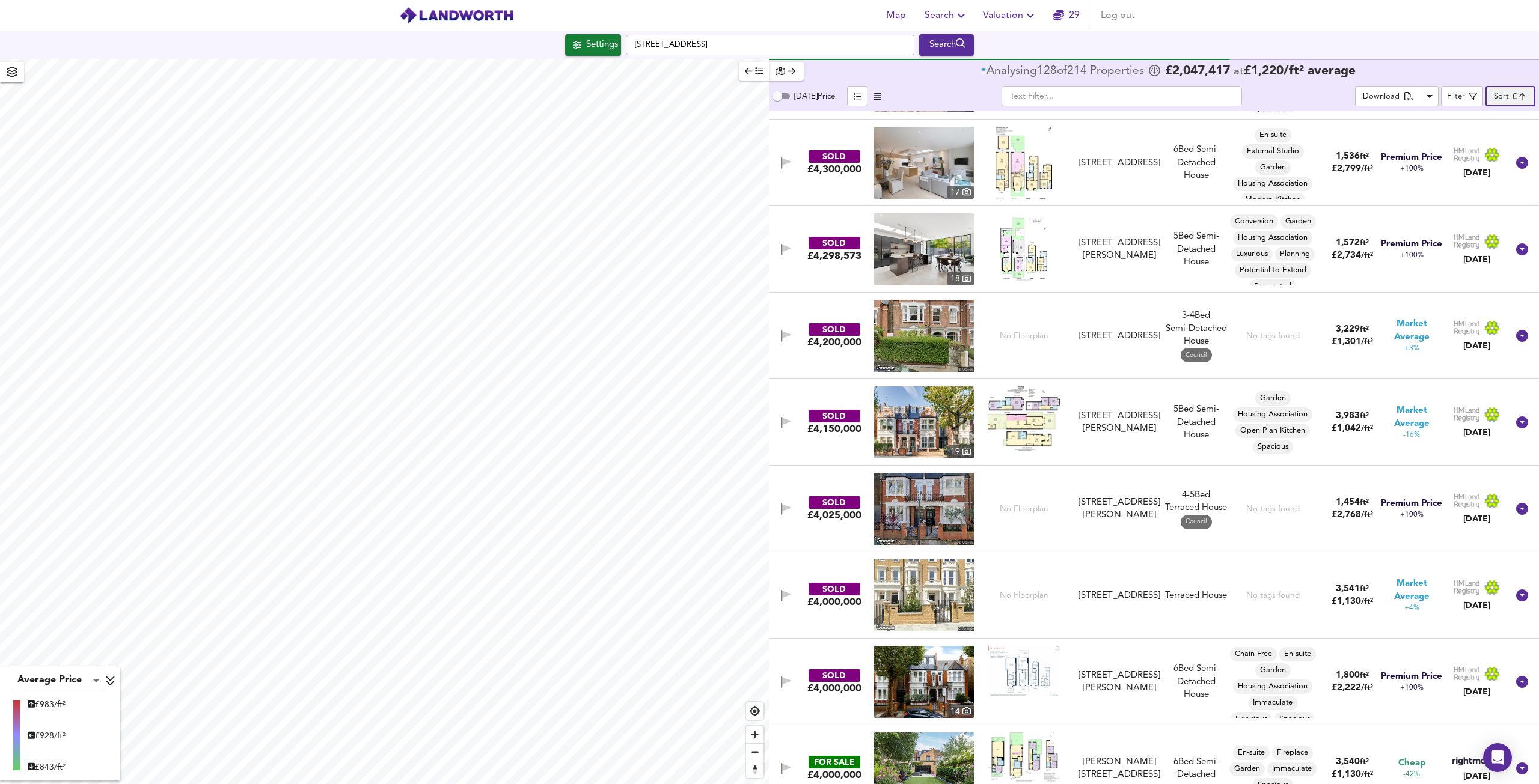
scroll to position [1082, 0]
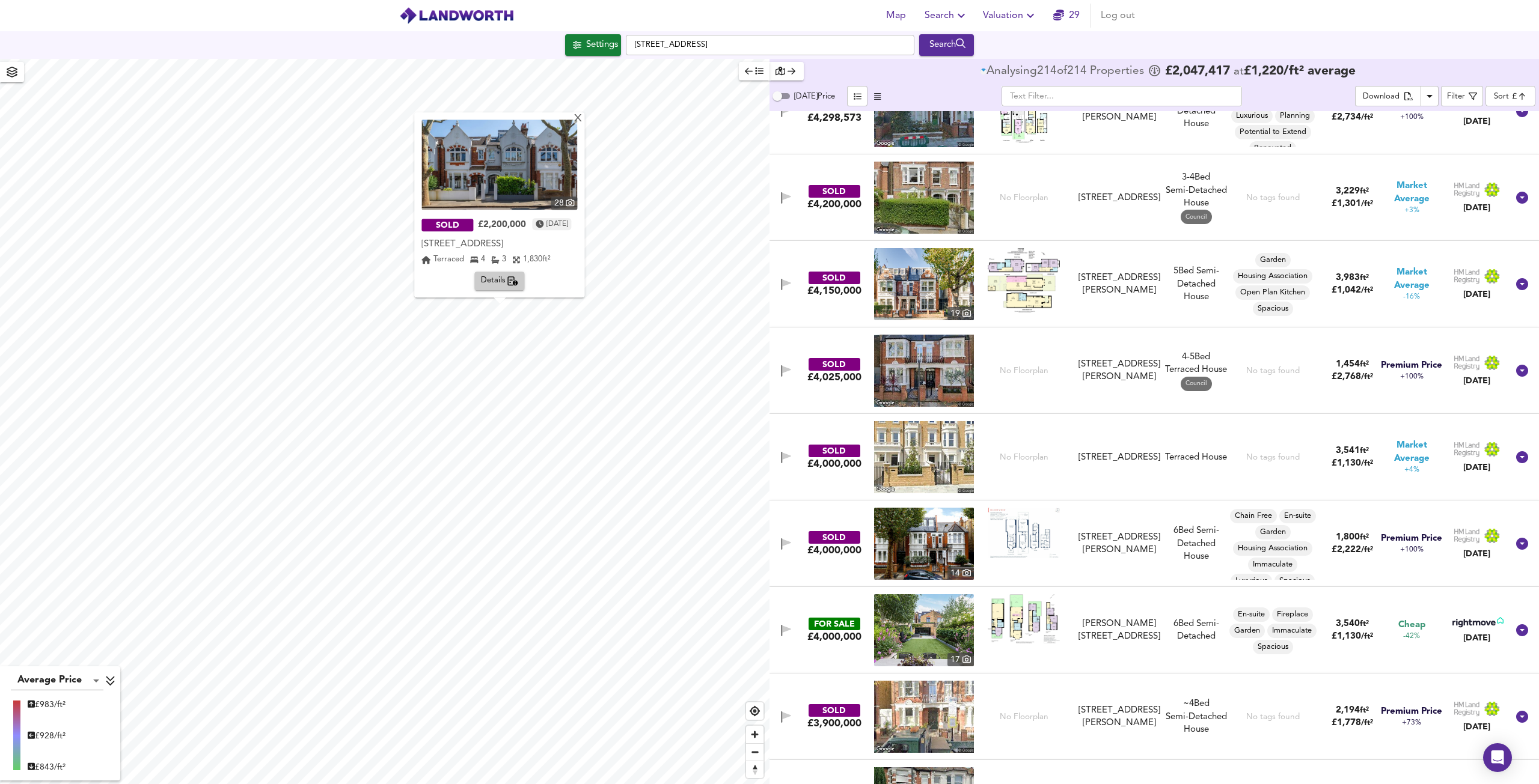
click at [577, 123] on img at bounding box center [500, 165] width 156 height 90
click at [584, 117] on div "X" at bounding box center [578, 119] width 10 height 11
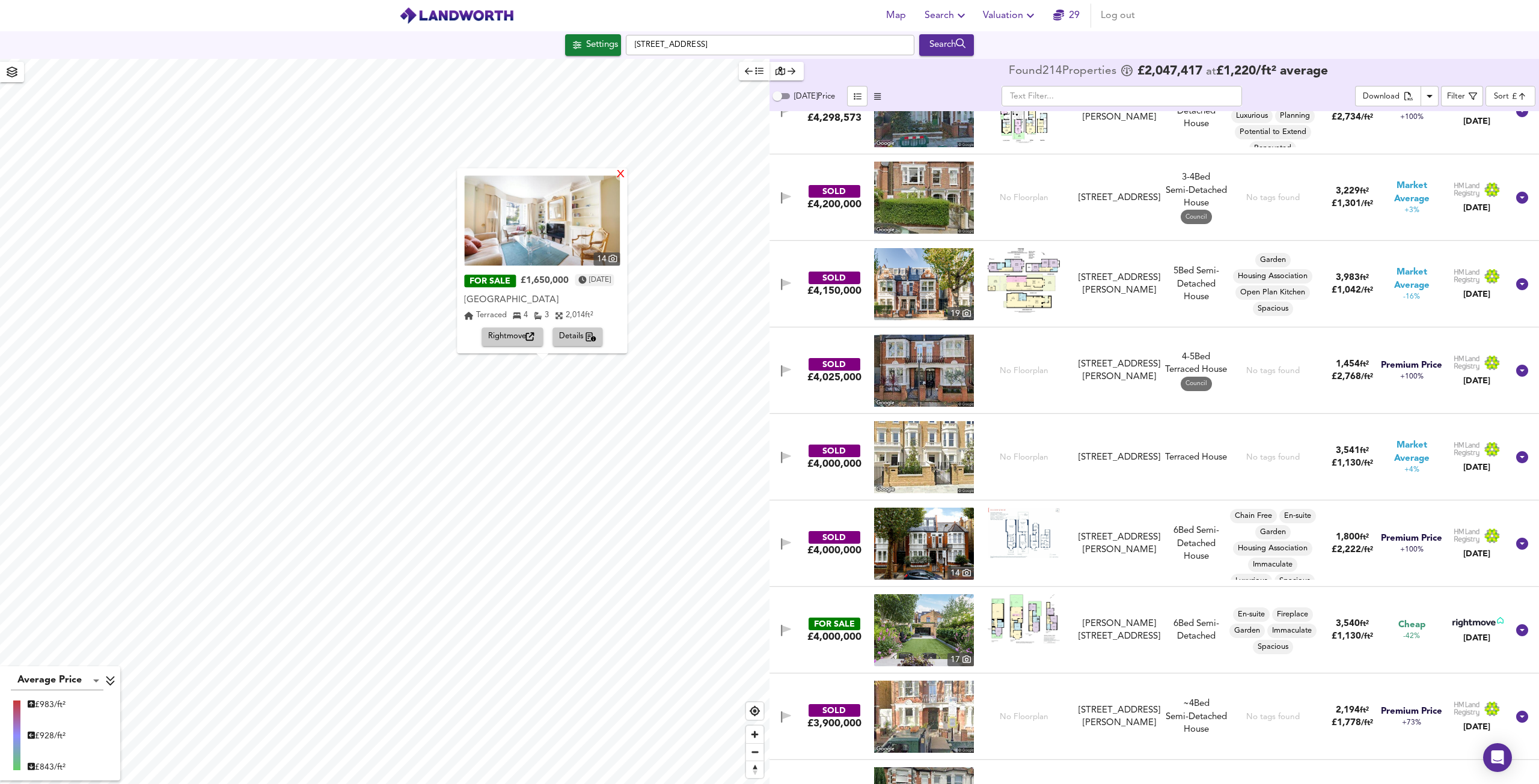
click at [626, 173] on div "X" at bounding box center [621, 175] width 10 height 11
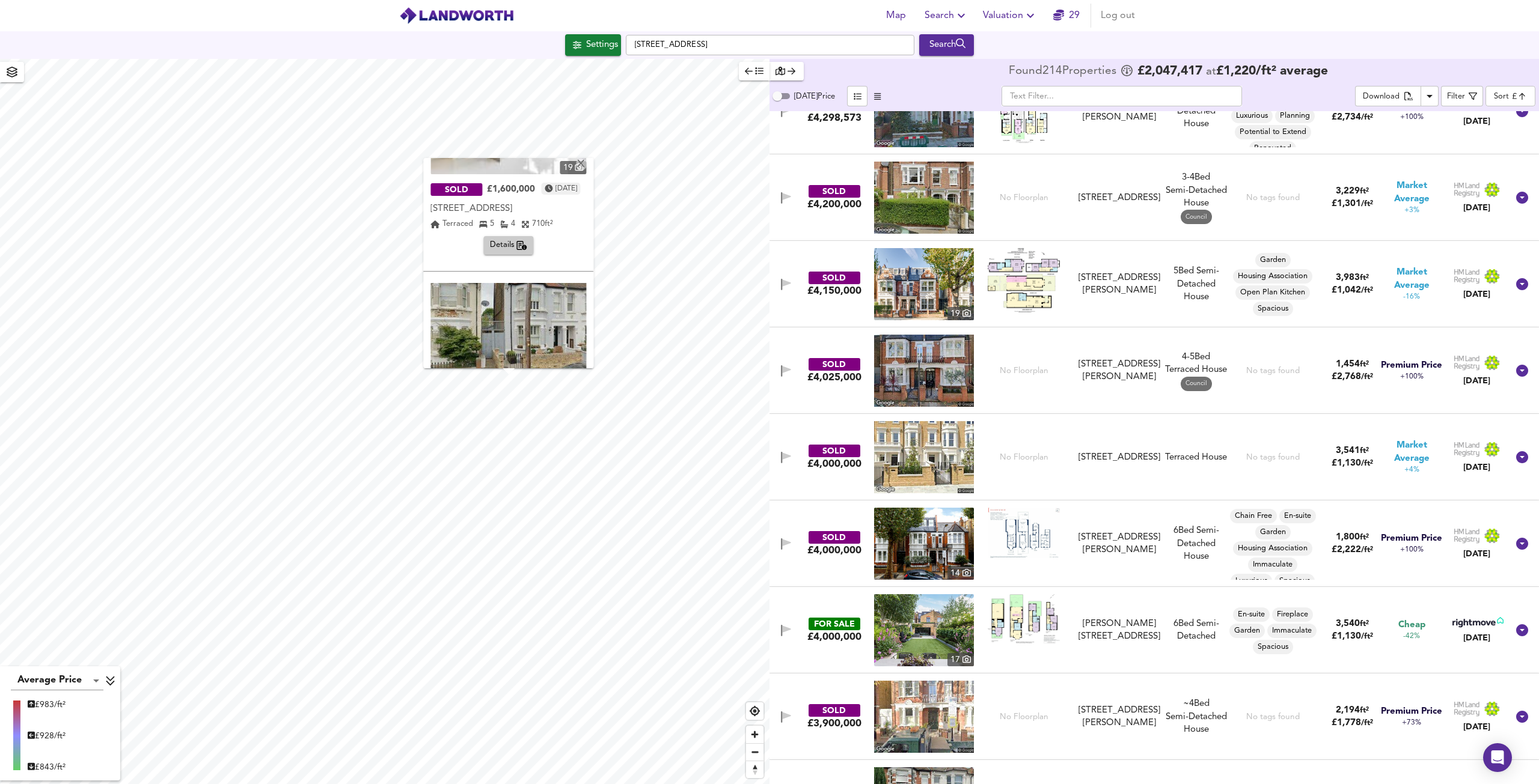
scroll to position [176, 0]
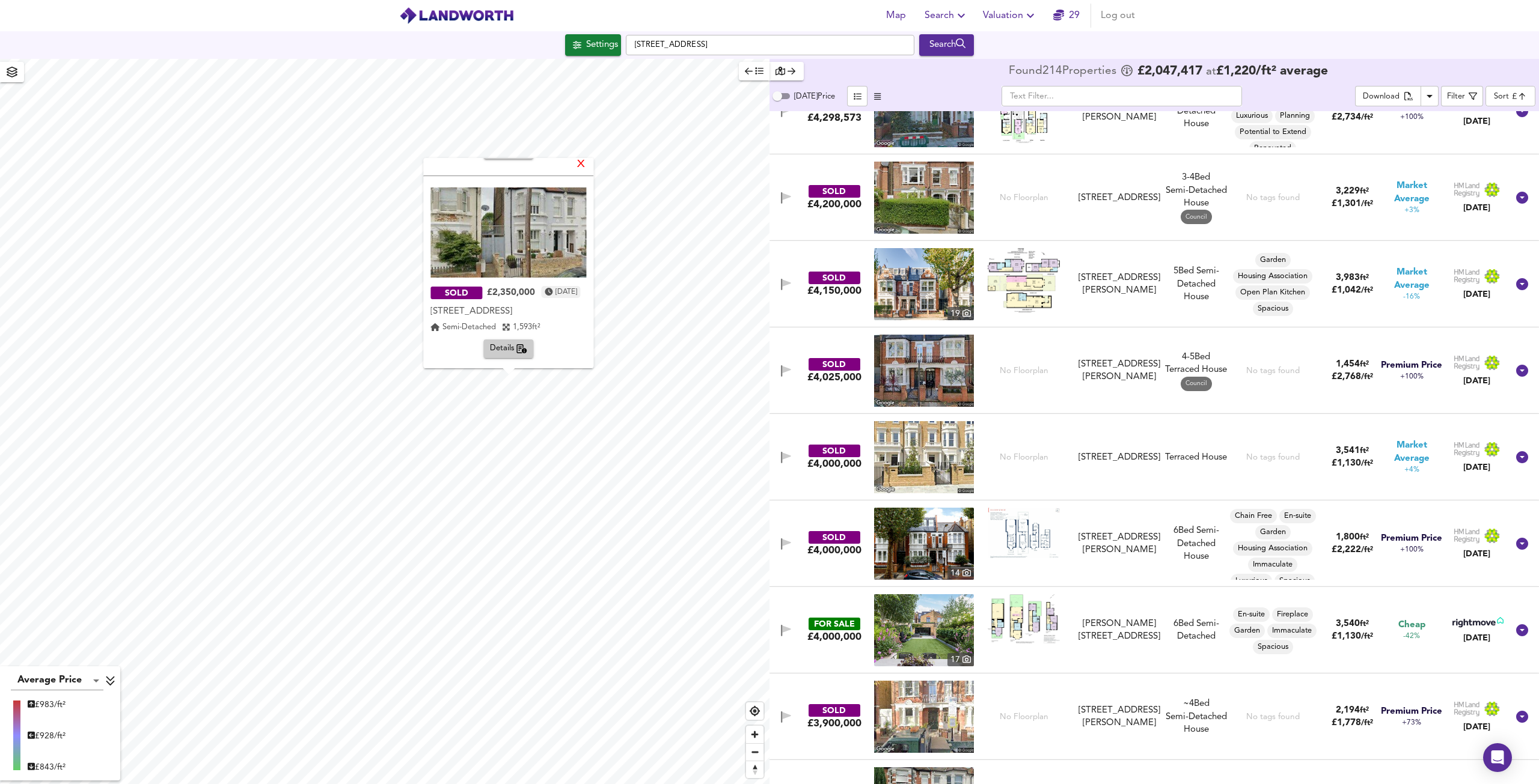
click at [586, 169] on div "X" at bounding box center [582, 165] width 10 height 11
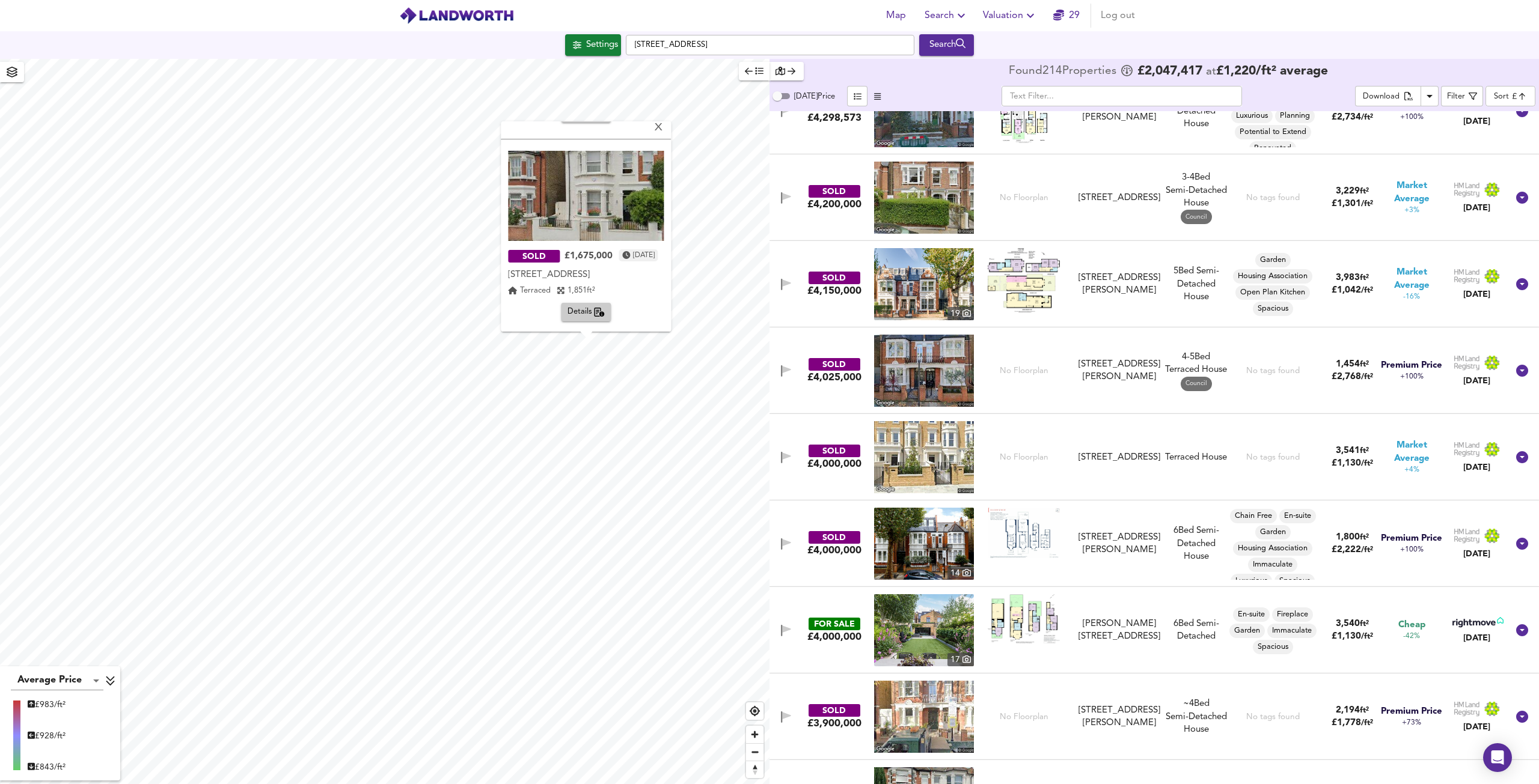
scroll to position [0, 0]
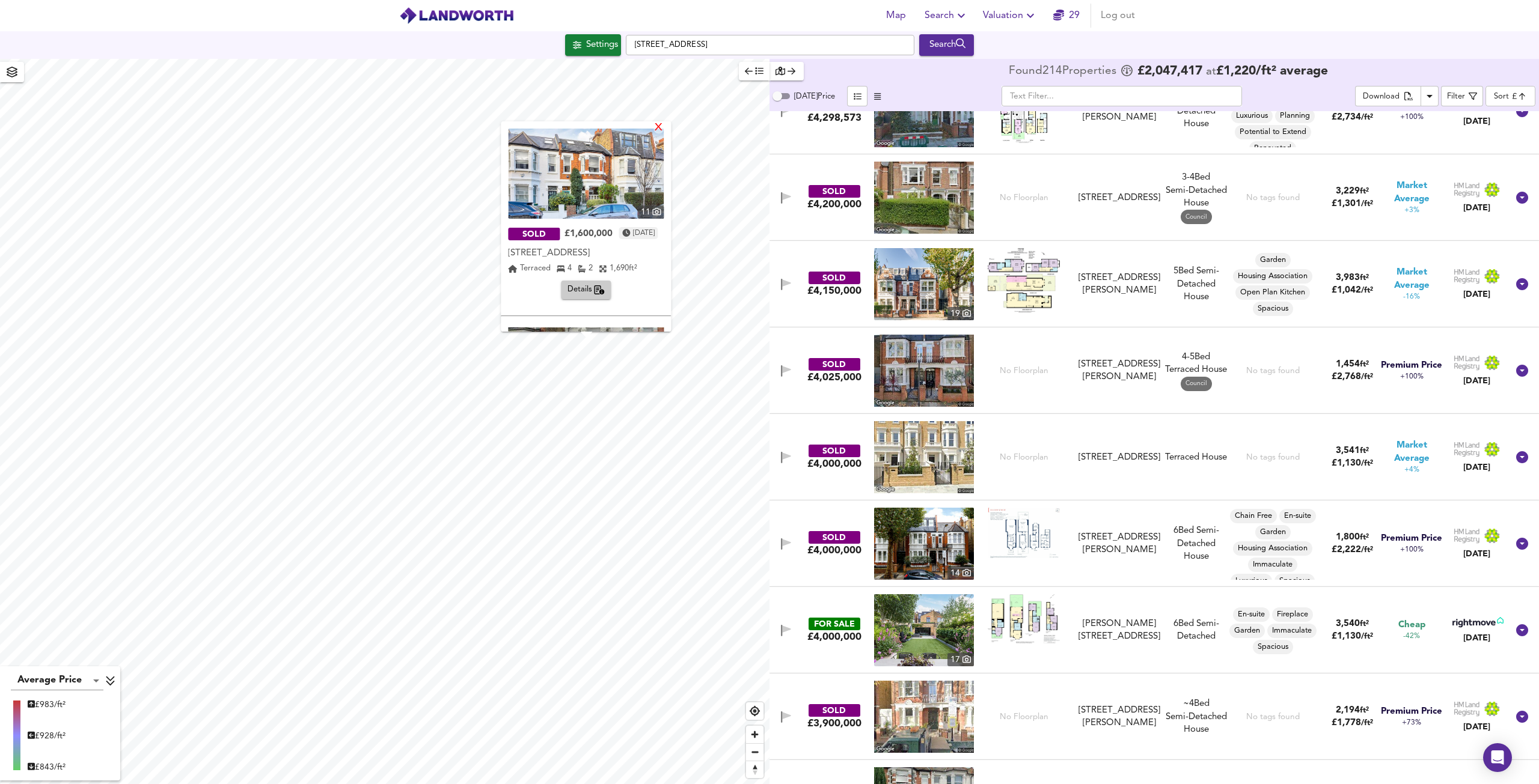
click at [664, 124] on div "X" at bounding box center [659, 128] width 10 height 11
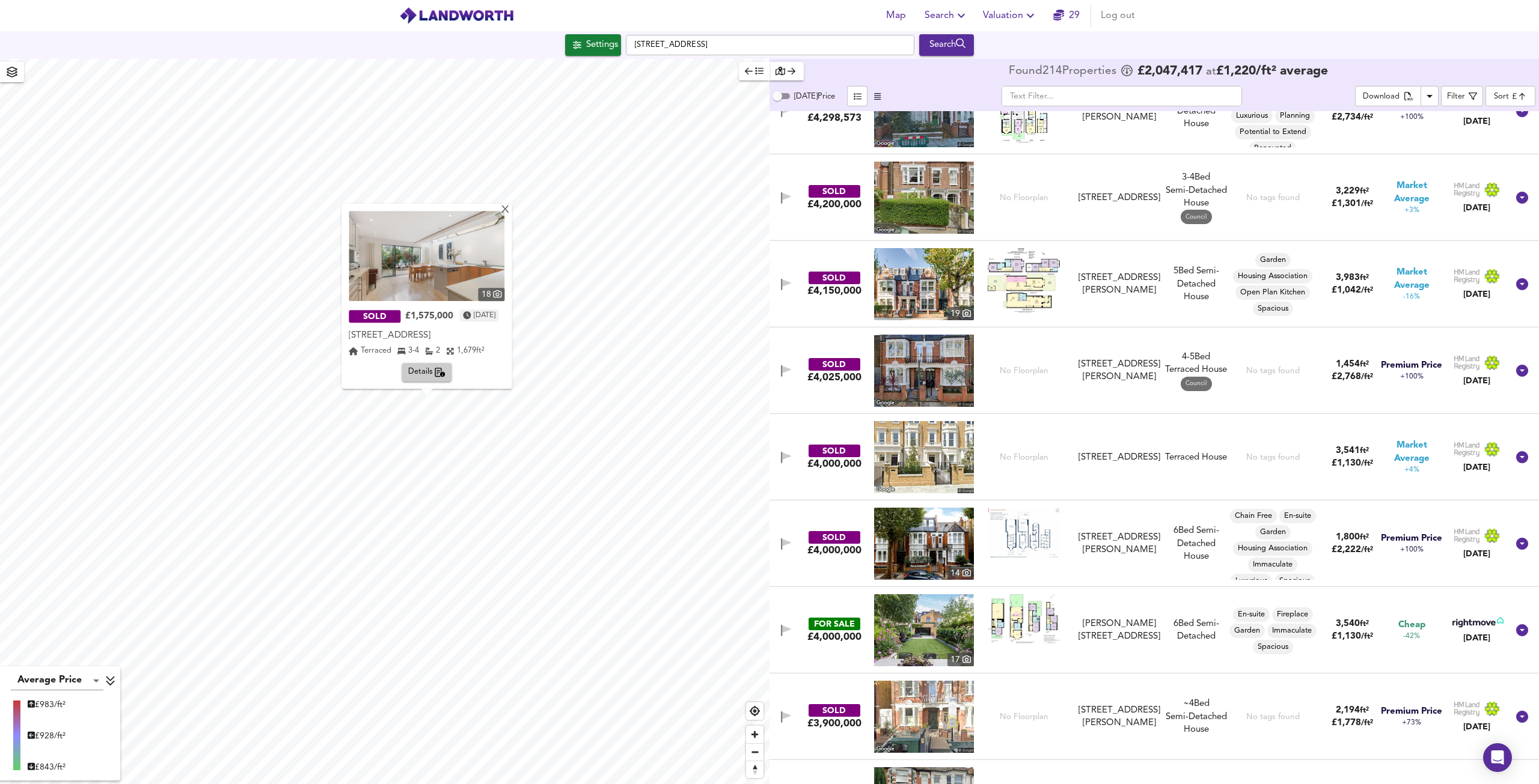
click at [448, 273] on img at bounding box center [426, 256] width 156 height 90
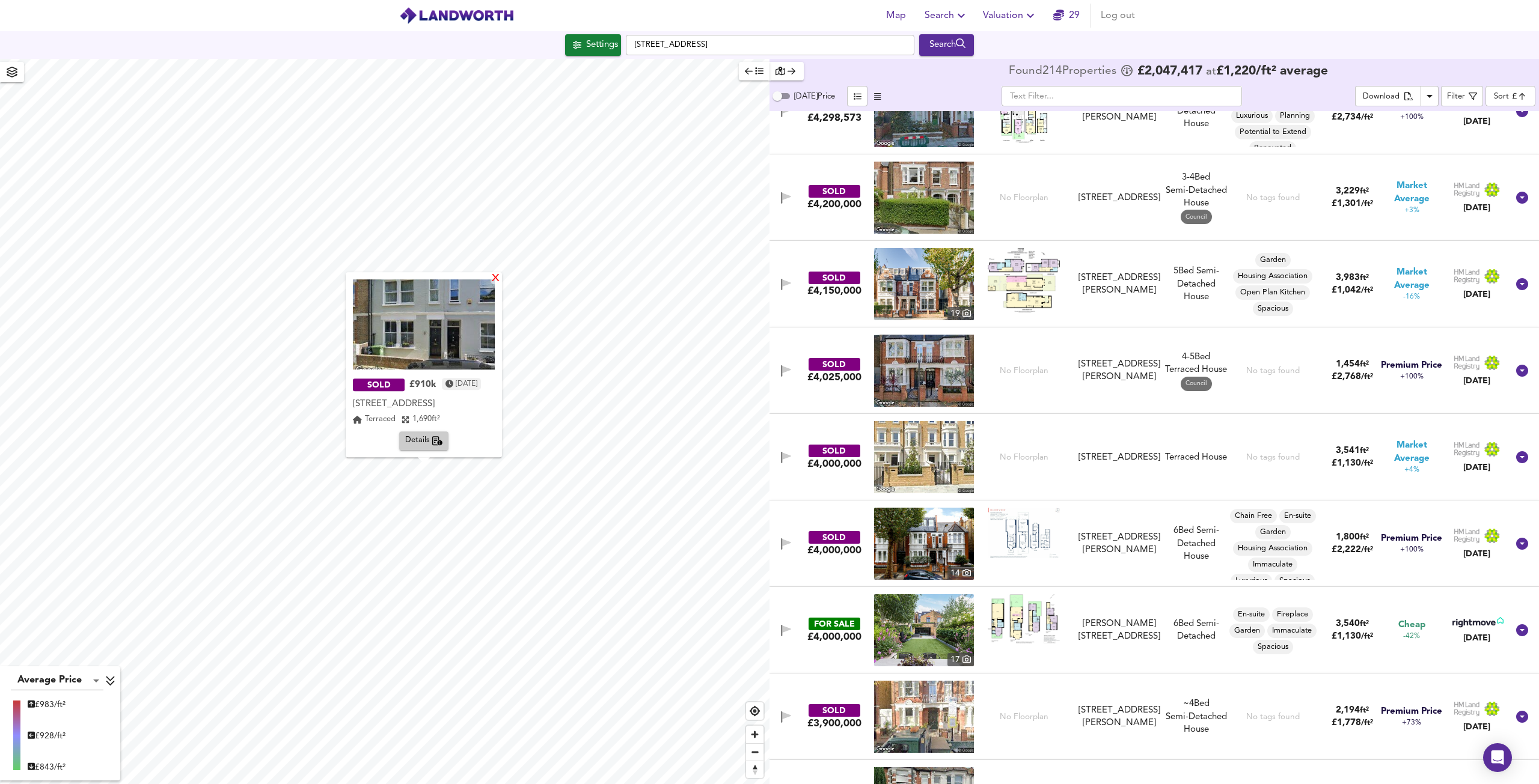
click at [500, 281] on div "X" at bounding box center [495, 279] width 10 height 11
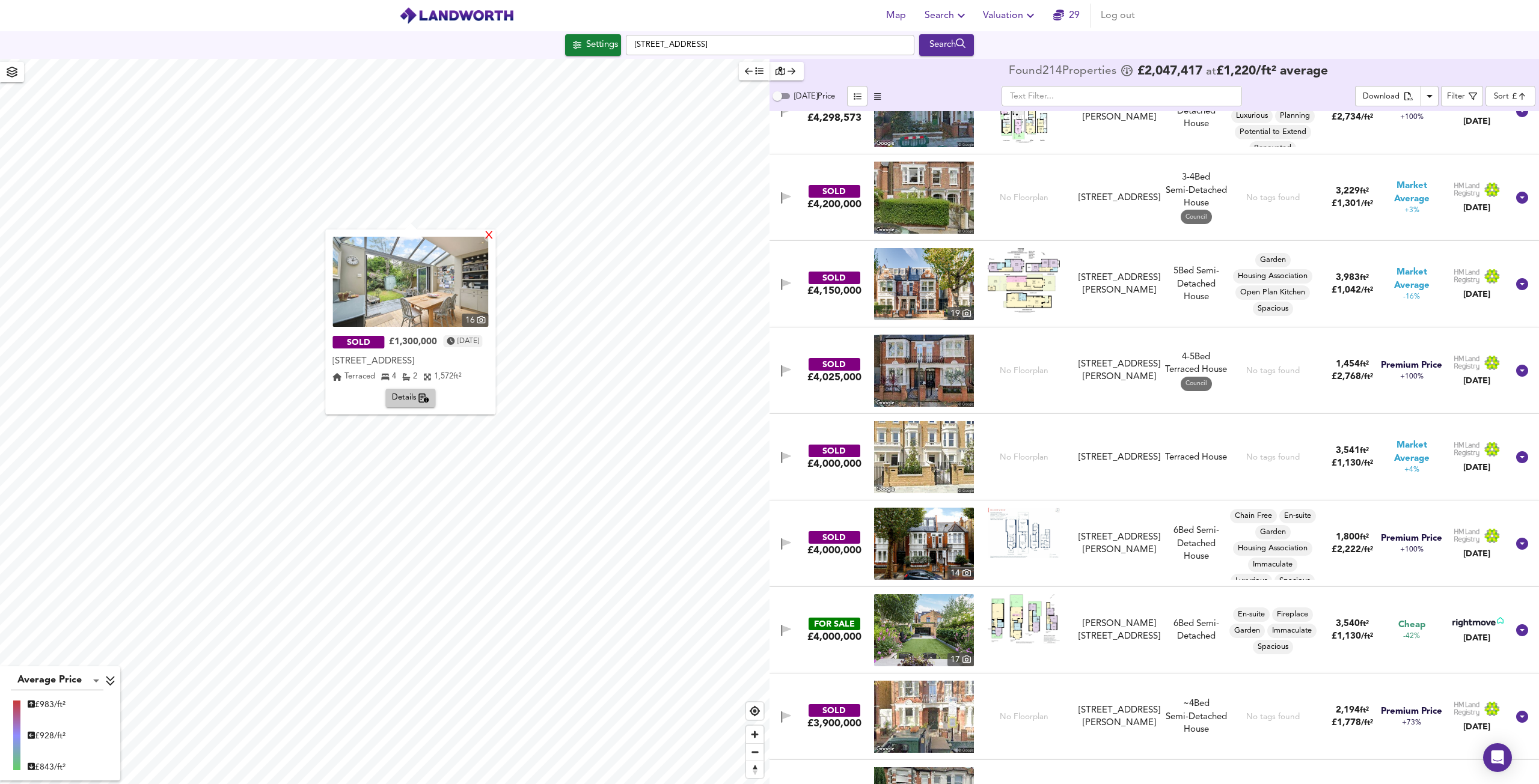
click at [495, 240] on div "X" at bounding box center [489, 236] width 10 height 11
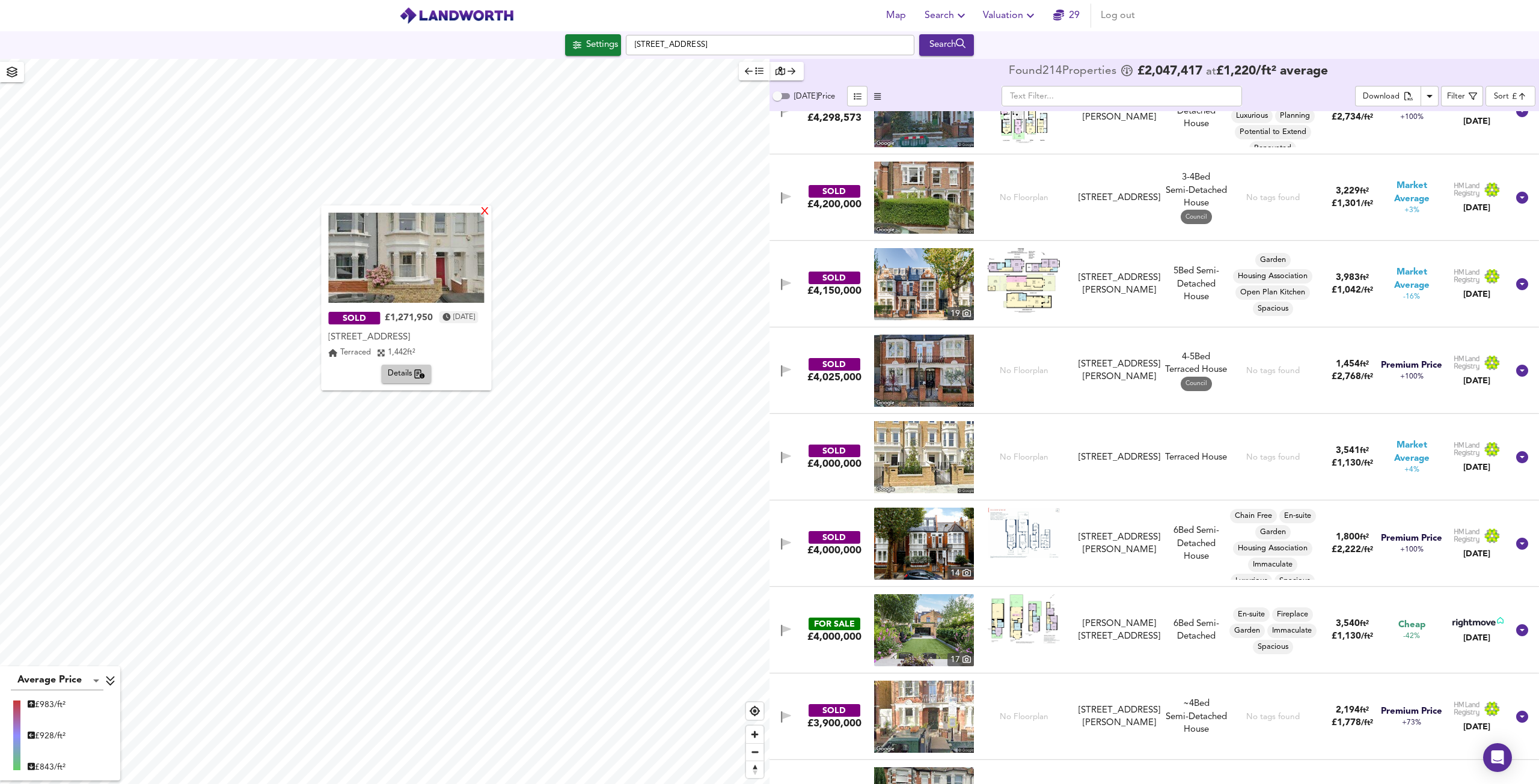
click at [490, 212] on div "X" at bounding box center [485, 212] width 10 height 11
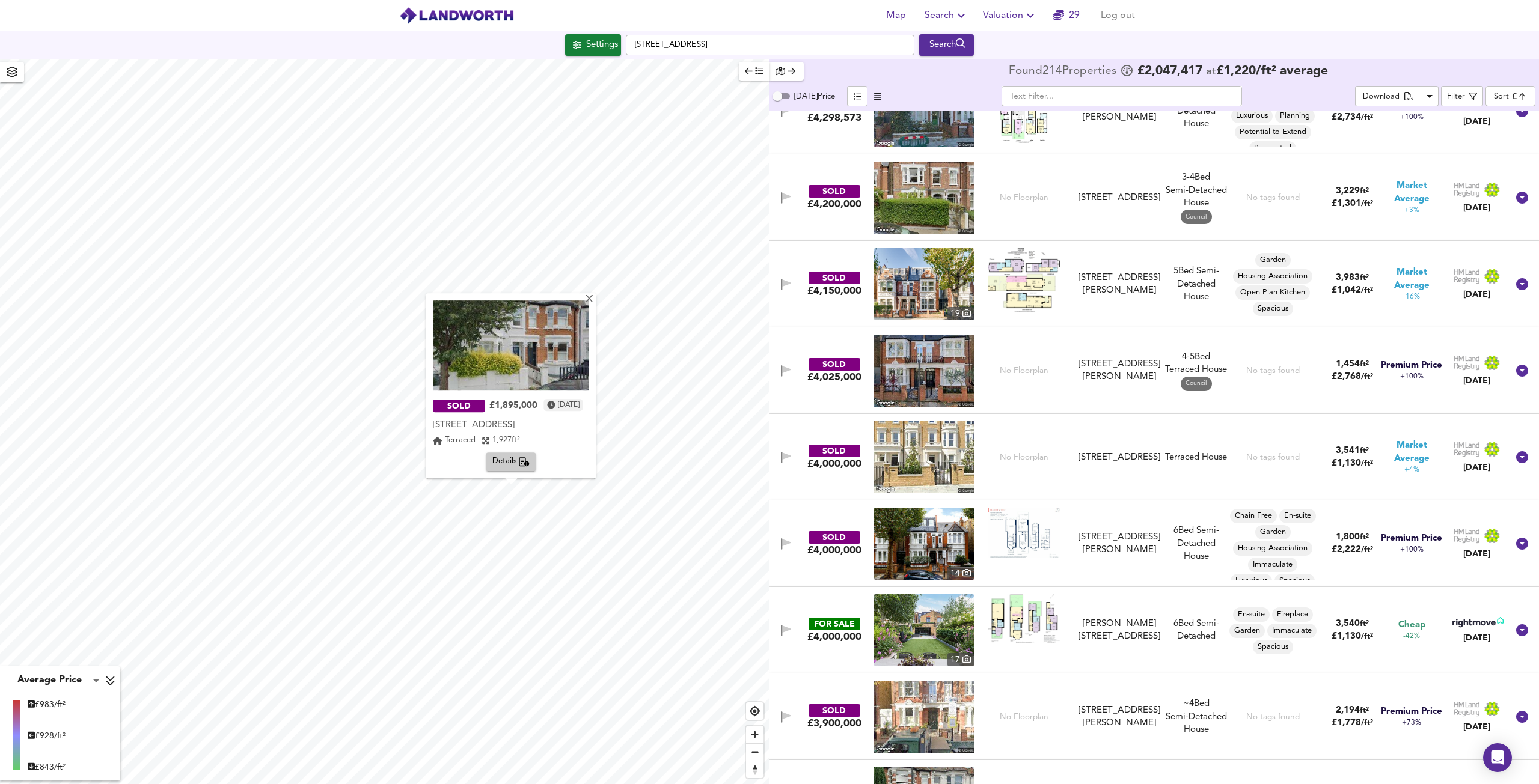
click at [526, 356] on img at bounding box center [511, 345] width 156 height 90
click at [506, 465] on span "Details" at bounding box center [511, 463] width 38 height 14
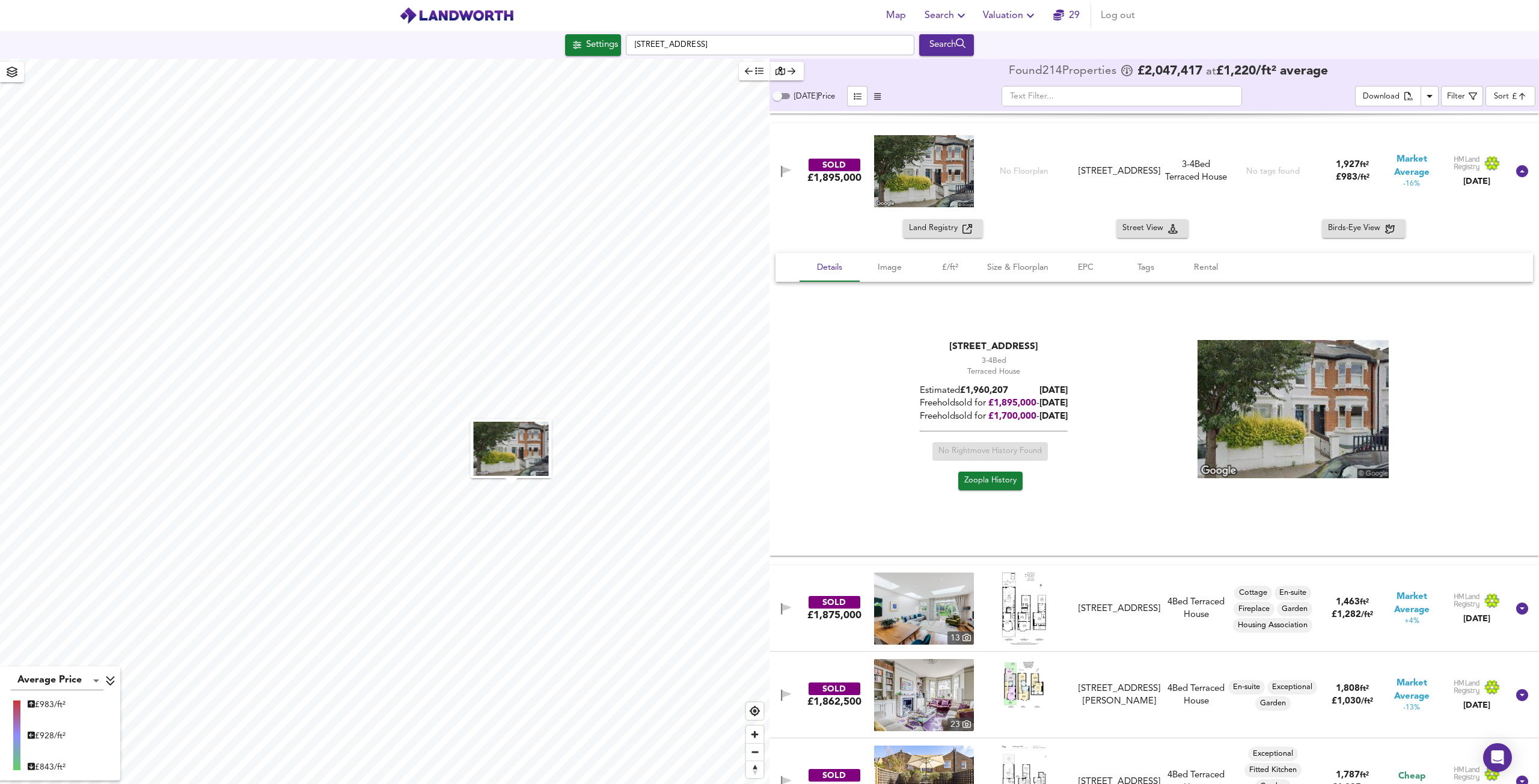
scroll to position [7270, 0]
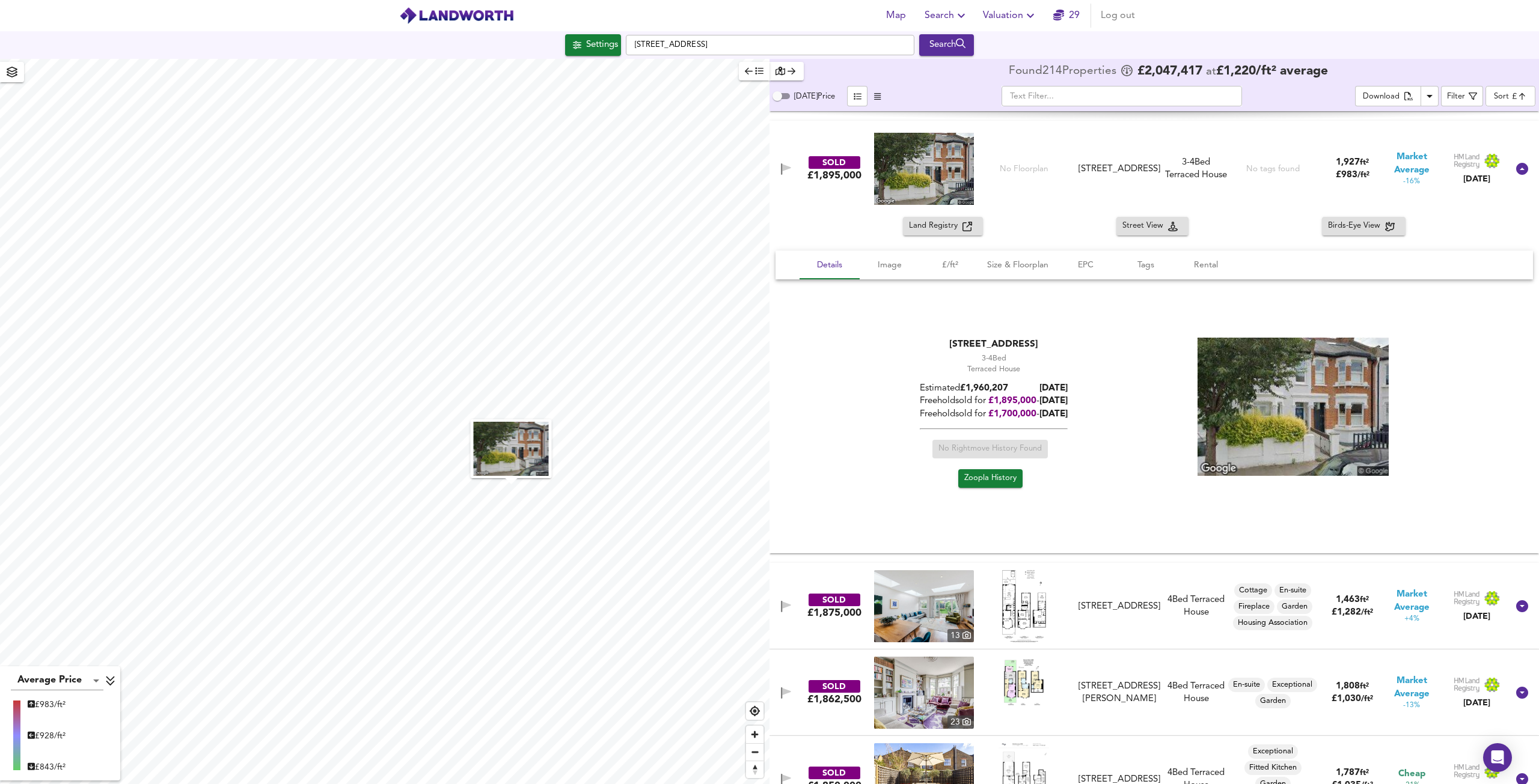
click at [1007, 477] on span "Zoopla History" at bounding box center [991, 479] width 52 height 14
